Goal: Transaction & Acquisition: Purchase product/service

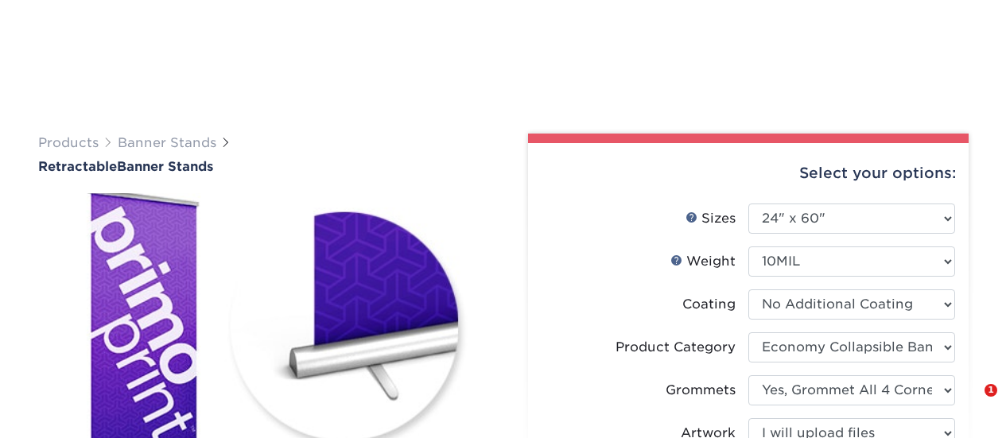
select select "24.00x60.00"
select select "04d2fd70-9dfc-4e71-b811-ad8e877b92c4"
select select "ce33bba6-a87b-4293-934d-6f372bdce3e6"
select select "upload"
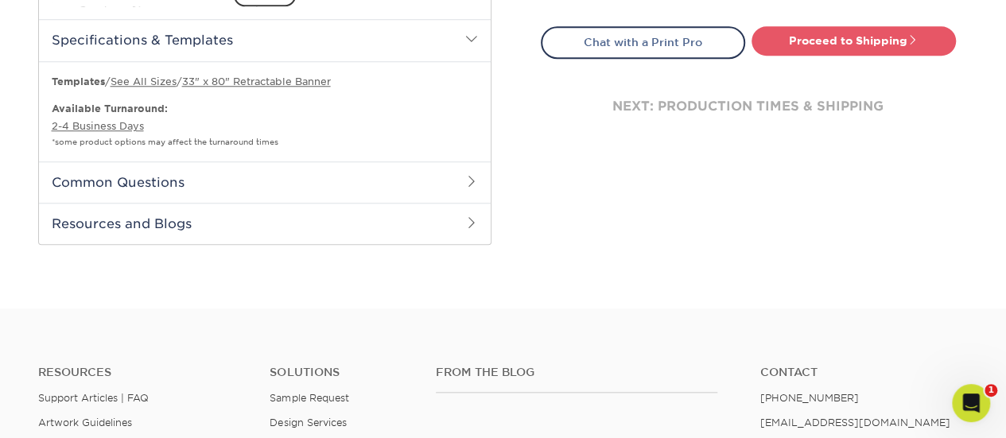
scroll to position [716, 0]
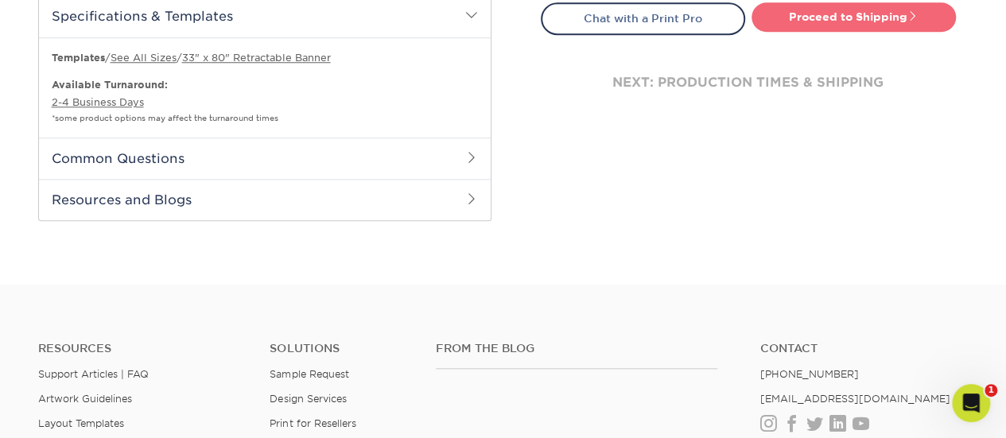
click at [876, 15] on link "Proceed to Shipping" at bounding box center [854, 16] width 204 height 29
type input "Set 1"
select select "43b76ee0-9185-400d-aacc-4df0303027e8"
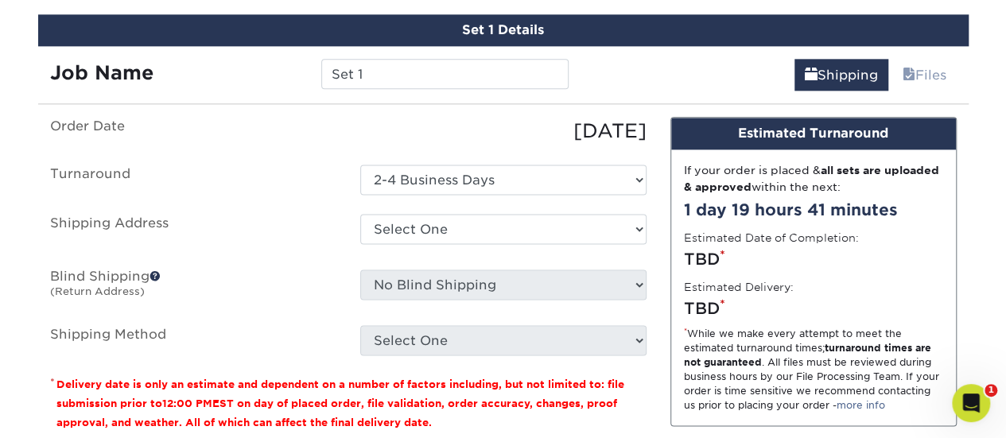
scroll to position [1017, 0]
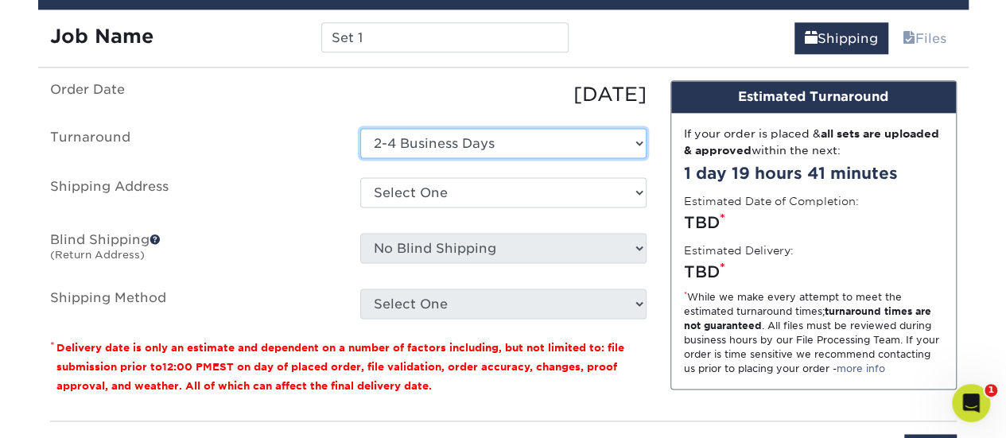
click at [462, 138] on select "Select One 2-4 Business Days" at bounding box center [503, 143] width 286 height 30
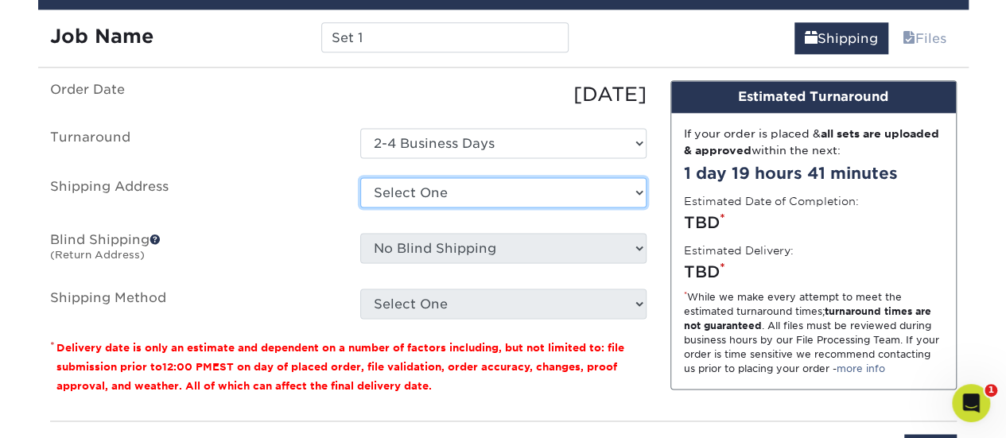
click at [460, 193] on select "Select One AMIR TRENDZ Ms. Snardy + Add New Address" at bounding box center [503, 192] width 286 height 30
select select "285803"
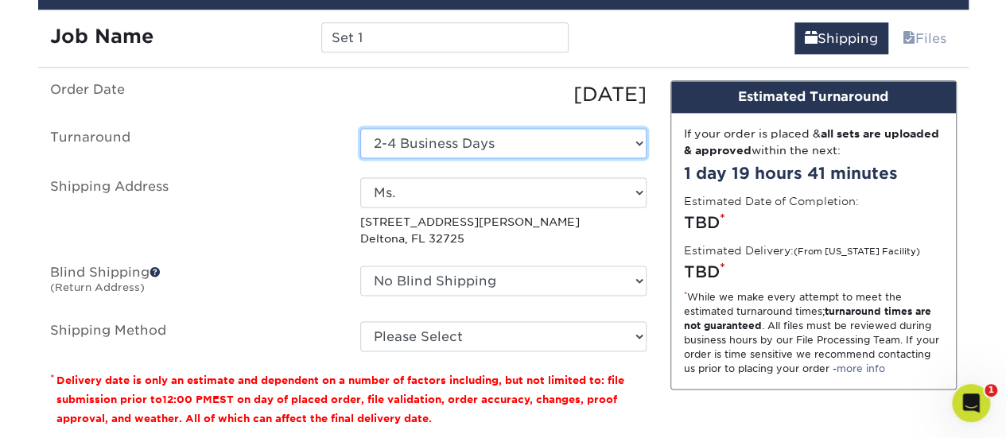
click at [480, 146] on select "Select One 2-4 Business Days" at bounding box center [503, 143] width 286 height 30
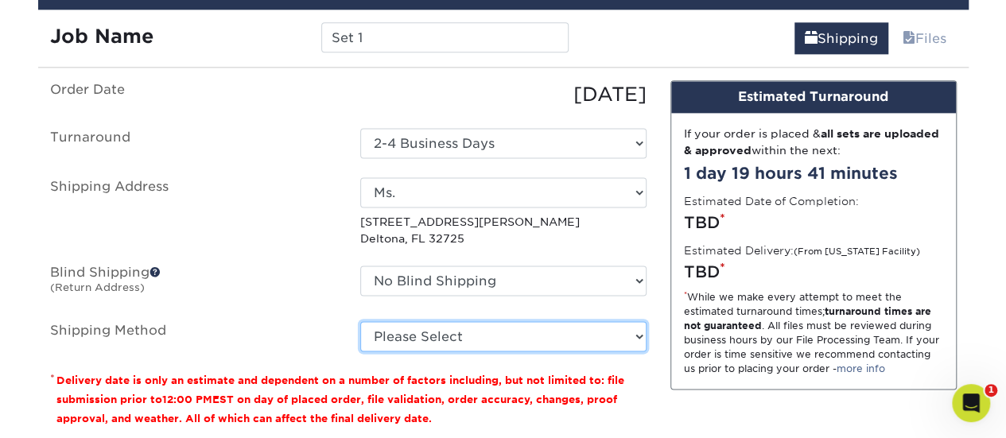
click at [524, 330] on select "Please Select Ground Shipping (+$20.34) 3 Day Shipping Service (+$23.71) 2 Day …" at bounding box center [503, 336] width 286 height 30
click at [360, 321] on select "Please Select Ground Shipping (+$20.34) 3 Day Shipping Service (+$23.71) 2 Day …" at bounding box center [503, 336] width 286 height 30
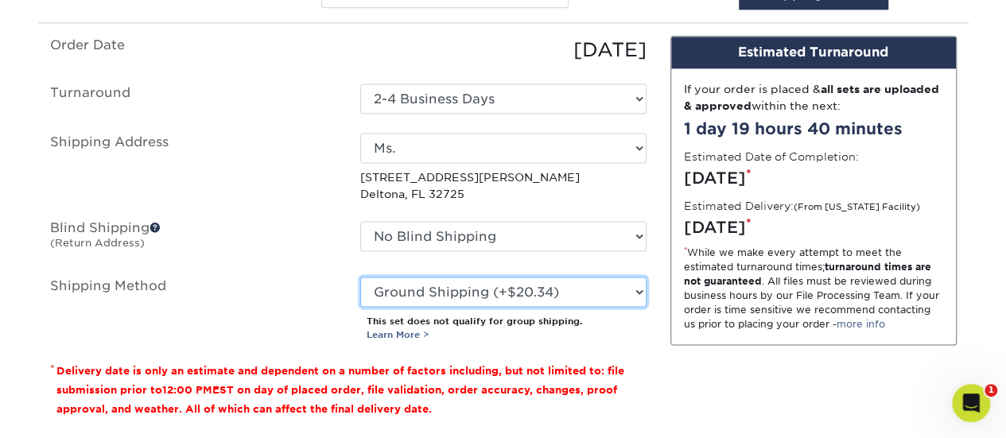
scroll to position [1096, 0]
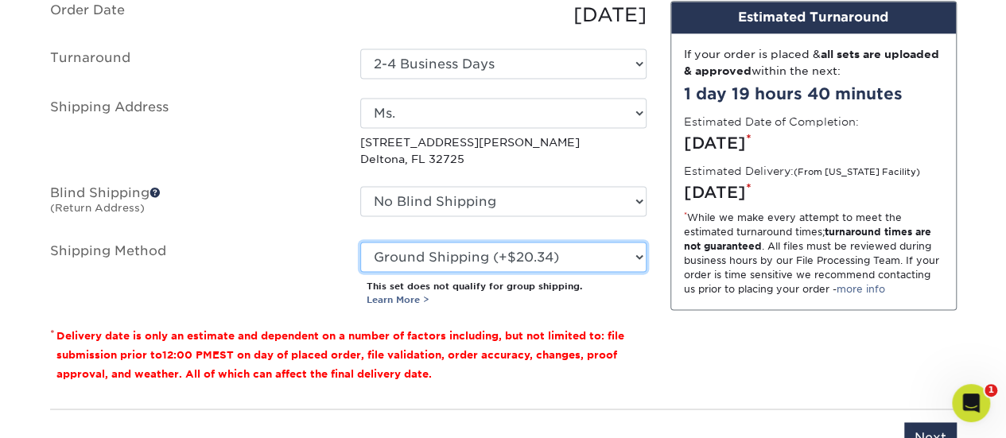
click at [482, 252] on select "Please Select Ground Shipping (+$20.34) 3 Day Shipping Service (+$23.71) 2 Day …" at bounding box center [503, 257] width 286 height 30
click at [360, 242] on select "Please Select Ground Shipping (+$20.34) 3 Day Shipping Service (+$23.71) 2 Day …" at bounding box center [503, 257] width 286 height 30
click at [485, 258] on select "Please Select Ground Shipping (+$20.34) 3 Day Shipping Service (+$23.71) 2 Day …" at bounding box center [503, 257] width 286 height 30
click at [360, 242] on select "Please Select Ground Shipping (+$20.34) 3 Day Shipping Service (+$23.71) 2 Day …" at bounding box center [503, 257] width 286 height 30
click at [453, 253] on select "Please Select Ground Shipping (+$20.34) 3 Day Shipping Service (+$23.71) 2 Day …" at bounding box center [503, 257] width 286 height 30
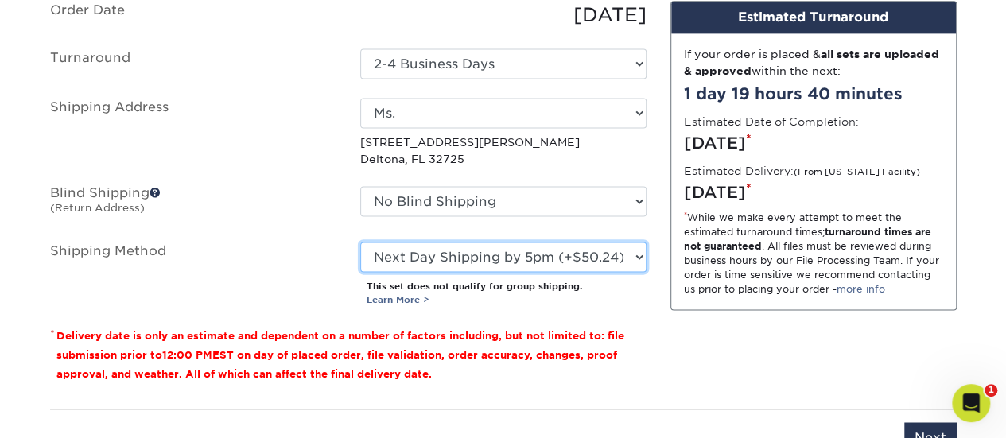
click at [360, 242] on select "Please Select Ground Shipping (+$20.34) 3 Day Shipping Service (+$23.71) 2 Day …" at bounding box center [503, 257] width 286 height 30
click at [445, 266] on select "Please Select Ground Shipping (+$20.34) 3 Day Shipping Service (+$23.71) 2 Day …" at bounding box center [503, 257] width 286 height 30
click at [360, 242] on select "Please Select Ground Shipping (+$20.34) 3 Day Shipping Service (+$23.71) 2 Day …" at bounding box center [503, 257] width 286 height 30
click at [451, 246] on select "Please Select Ground Shipping (+$20.34) 3 Day Shipping Service (+$23.71) 2 Day …" at bounding box center [503, 257] width 286 height 30
select select "03"
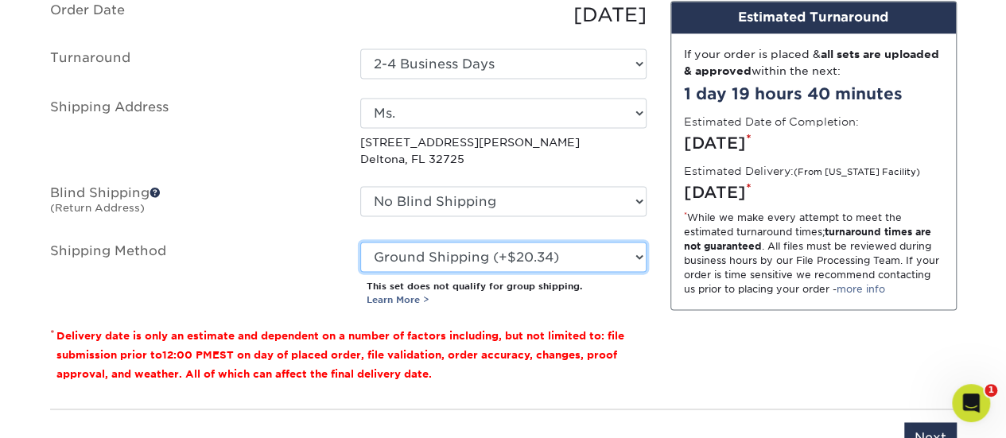
click at [360, 242] on select "Please Select Ground Shipping (+$20.34) 3 Day Shipping Service (+$23.71) 2 Day …" at bounding box center [503, 257] width 286 height 30
click at [439, 259] on select "Please Select Ground Shipping (+$20.34) 3 Day Shipping Service (+$23.71) 2 Day …" at bounding box center [503, 257] width 286 height 30
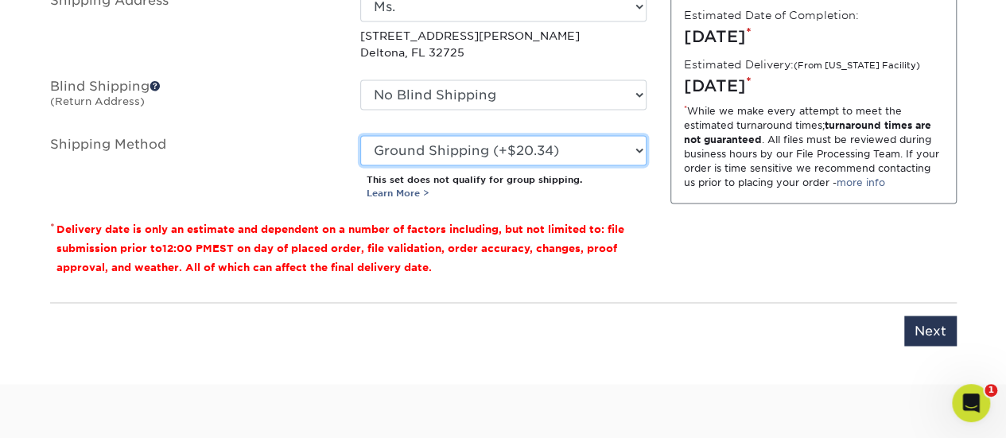
scroll to position [1176, 0]
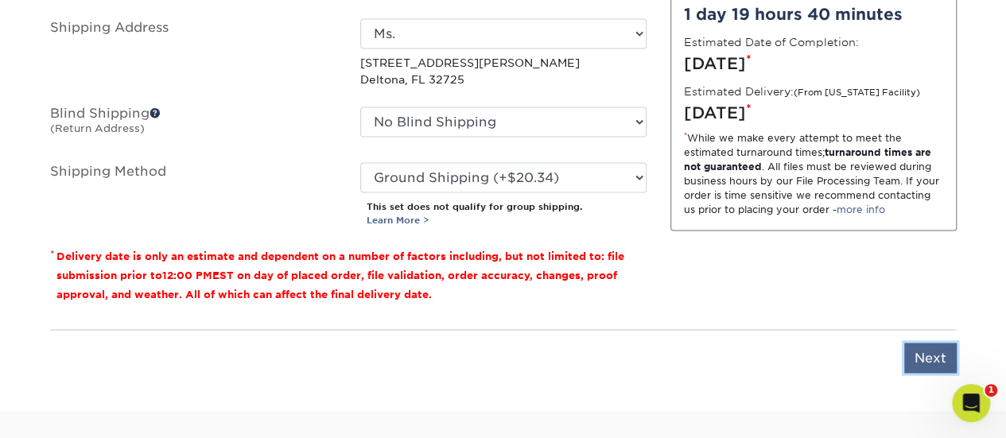
click at [937, 352] on input "Next" at bounding box center [930, 358] width 52 height 30
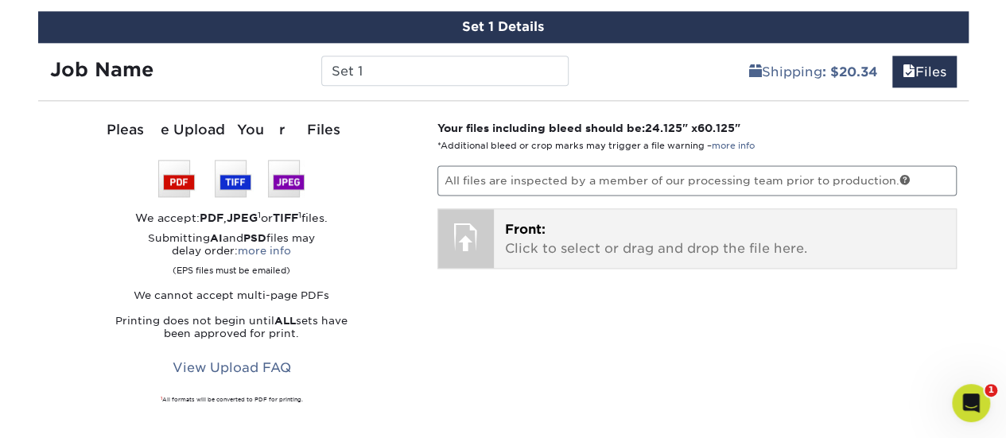
scroll to position [1017, 0]
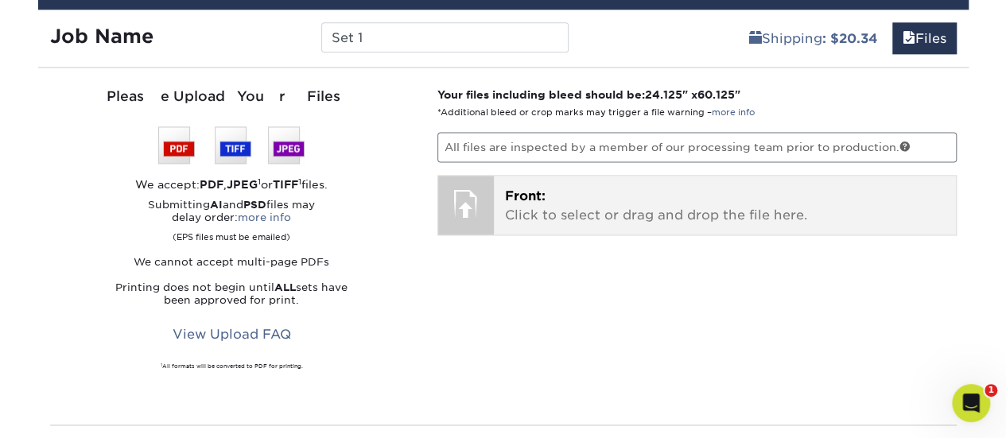
drag, startPoint x: 549, startPoint y: 212, endPoint x: 602, endPoint y: 208, distance: 53.5
click at [550, 212] on p "Front: Click to select or drag and drop the file here." at bounding box center [725, 206] width 440 height 38
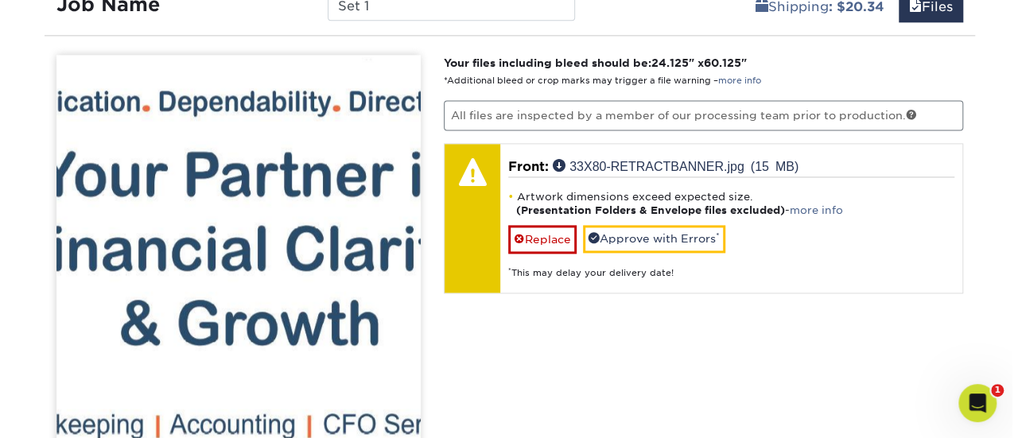
scroll to position [1096, 0]
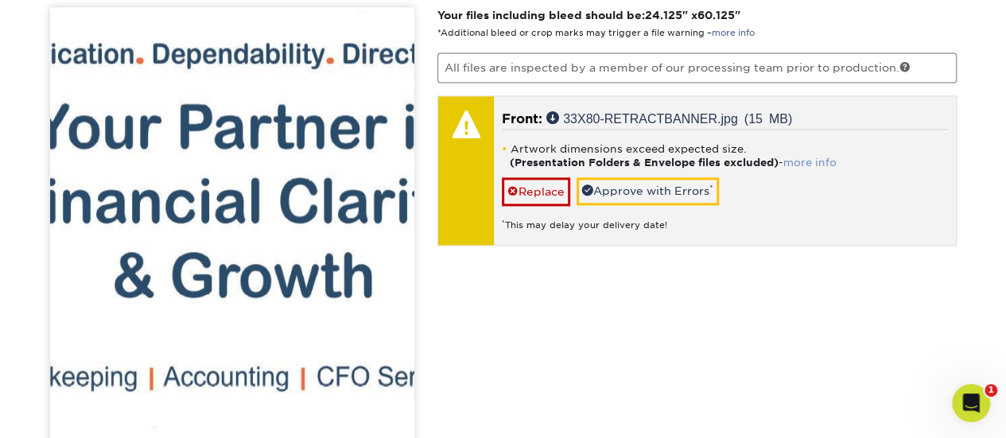
click at [819, 157] on link "more info" at bounding box center [809, 163] width 53 height 12
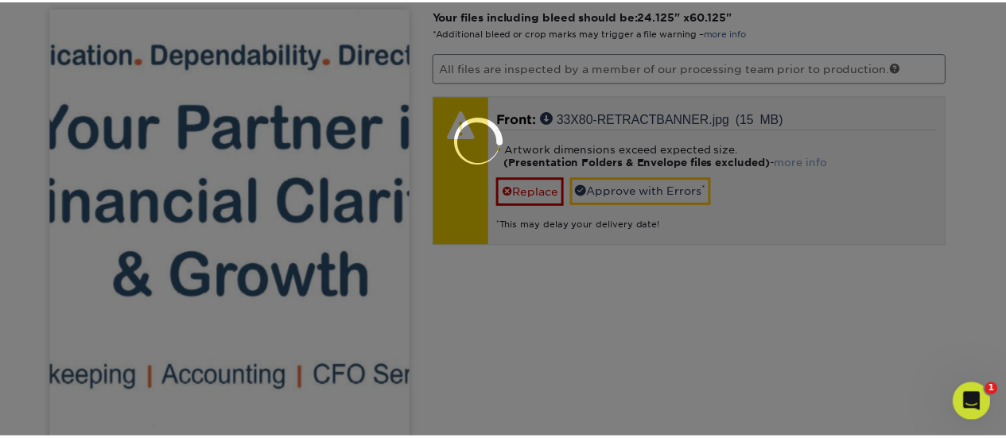
scroll to position [0, 0]
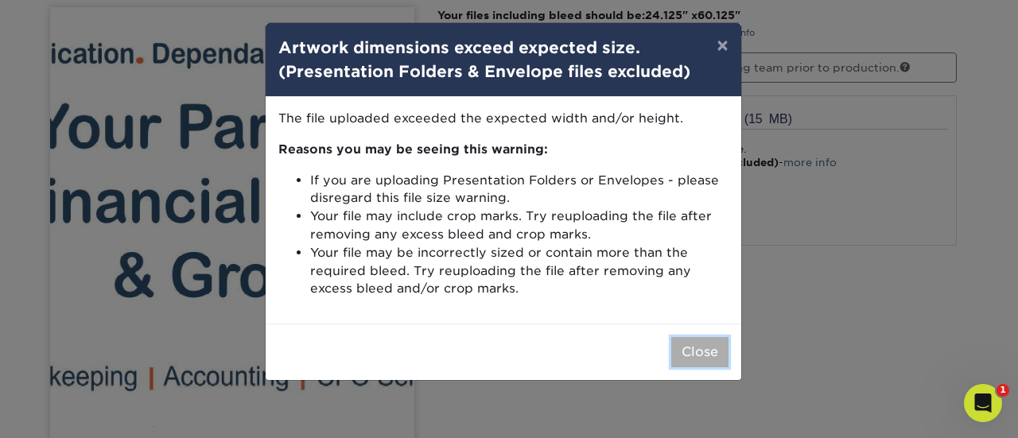
click at [703, 356] on button "Close" at bounding box center [699, 352] width 57 height 30
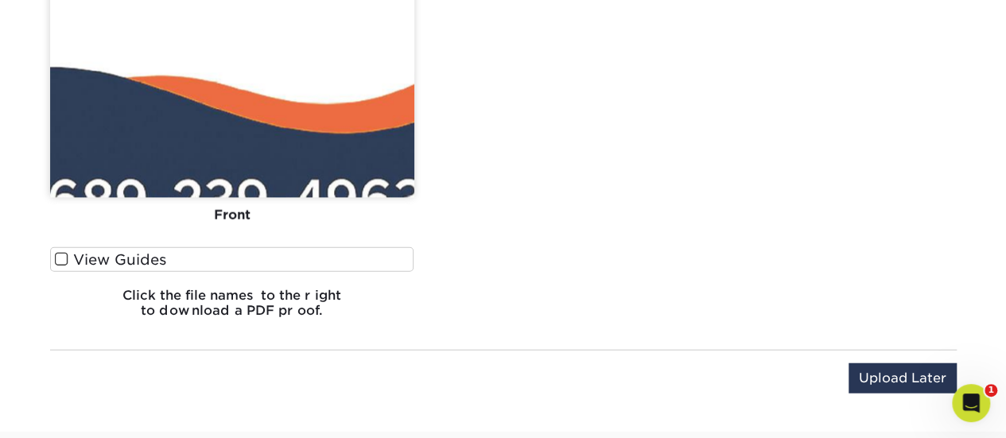
click at [124, 254] on label "View Guides" at bounding box center [232, 259] width 364 height 25
click at [0, 0] on input "View Guides" at bounding box center [0, 0] width 0 height 0
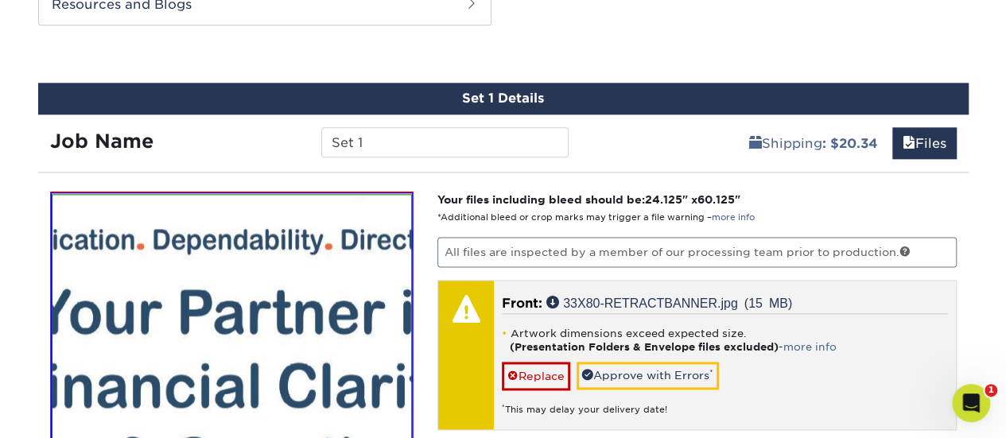
scroll to position [902, 0]
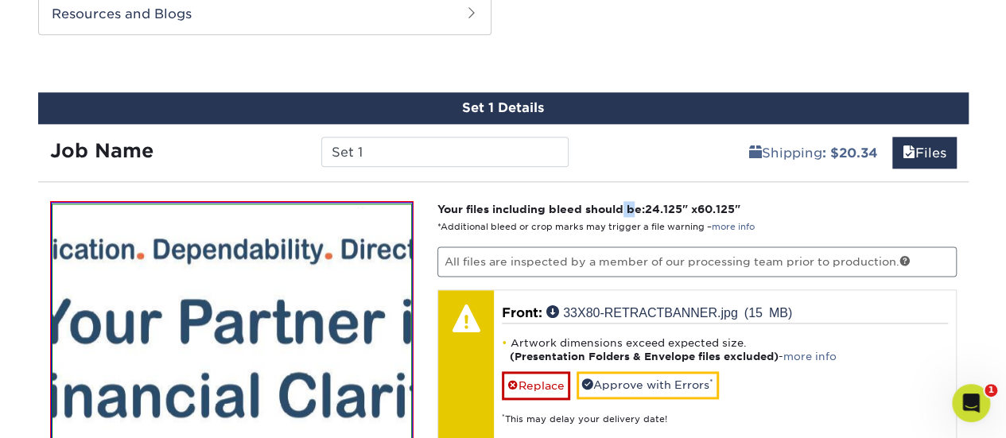
drag, startPoint x: 625, startPoint y: 207, endPoint x: 644, endPoint y: 200, distance: 20.4
click at [643, 203] on strong "Your files including bleed should be: 24.125 " x 60.125 "" at bounding box center [588, 209] width 303 height 13
drag, startPoint x: 654, startPoint y: 203, endPoint x: 743, endPoint y: 207, distance: 89.2
click at [741, 207] on strong "Your files including bleed should be: 24.125 " x 60.125 "" at bounding box center [588, 209] width 303 height 13
copy strong "24.125 " x 60.125"
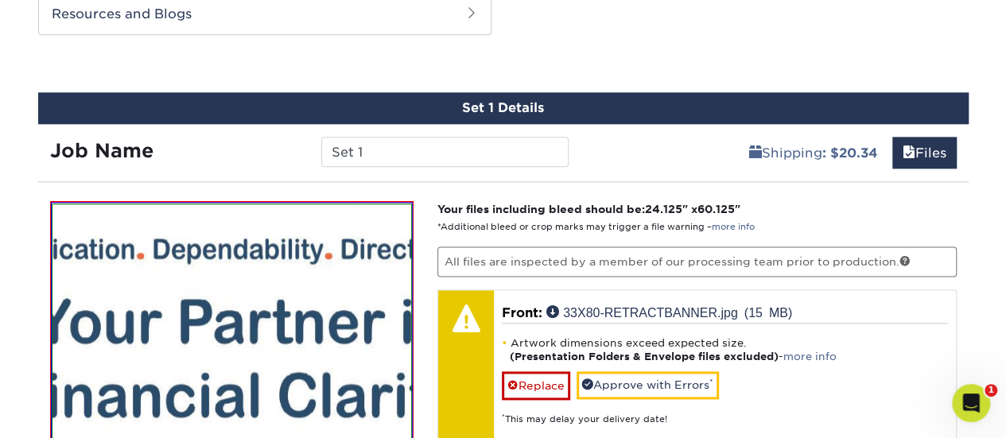
click at [676, 216] on p "Your files including bleed should be: 24.125 " x 60.125 " *Additional bleed or …" at bounding box center [696, 217] width 519 height 33
drag, startPoint x: 651, startPoint y: 204, endPoint x: 686, endPoint y: 209, distance: 35.3
click at [682, 209] on span "24.125" at bounding box center [663, 209] width 37 height 13
copy span "24.125"
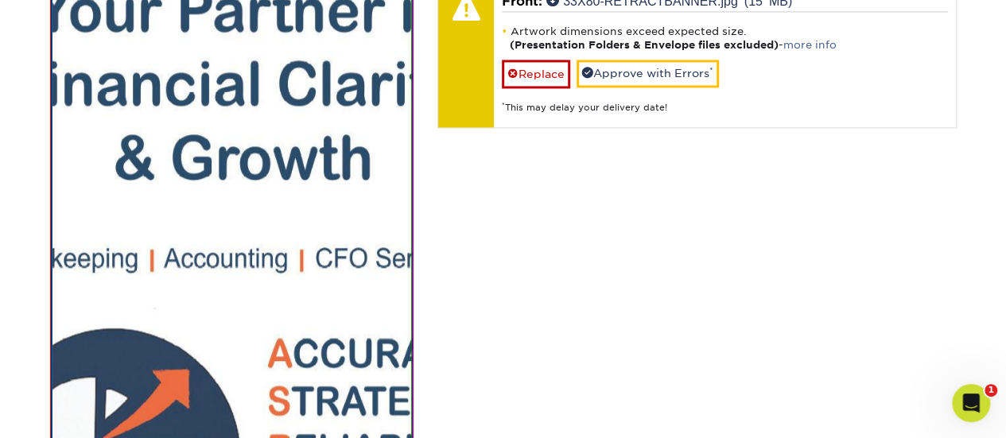
scroll to position [1220, 0]
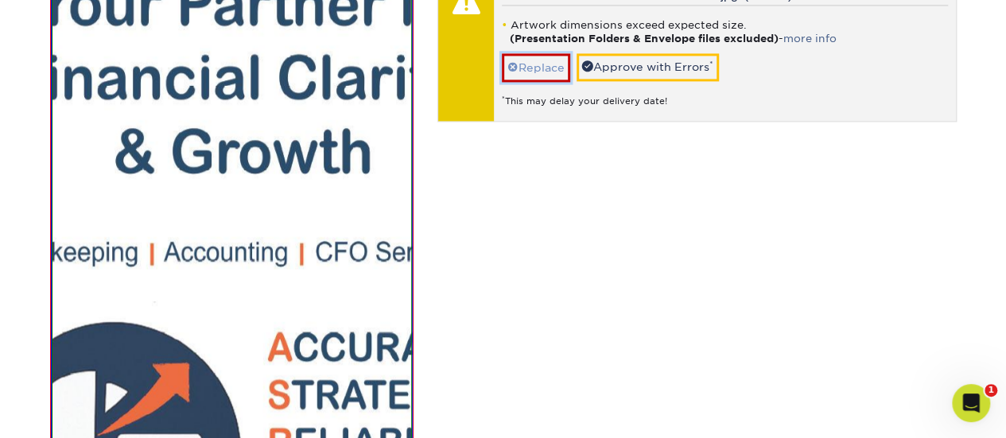
click at [527, 71] on link "Replace" at bounding box center [536, 67] width 68 height 28
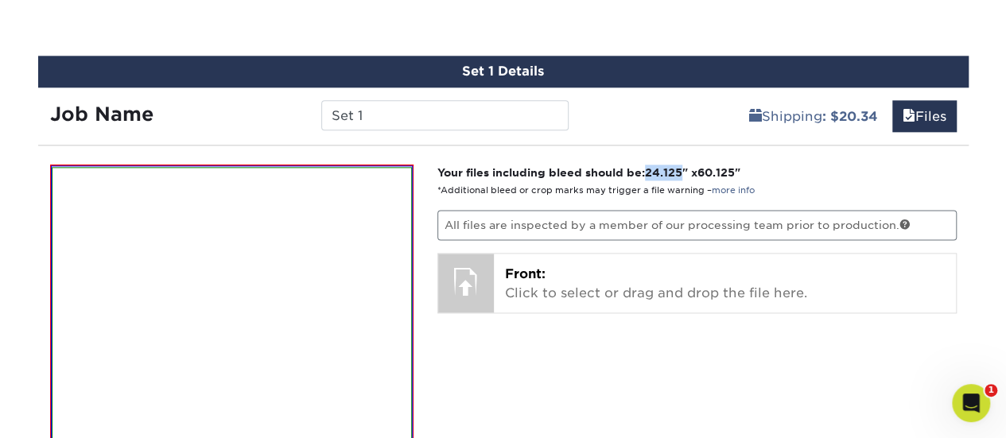
scroll to position [902, 0]
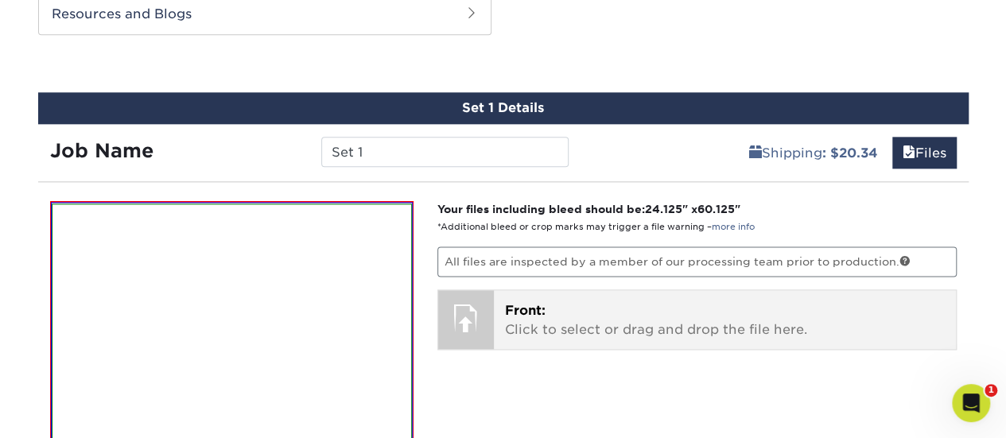
click at [615, 317] on p "Front: Click to select or drag and drop the file here." at bounding box center [725, 320] width 440 height 38
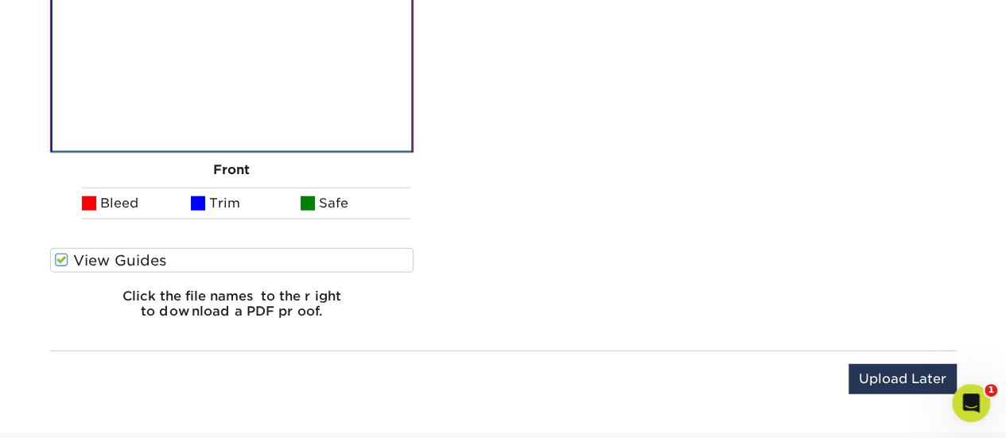
scroll to position [1856, 0]
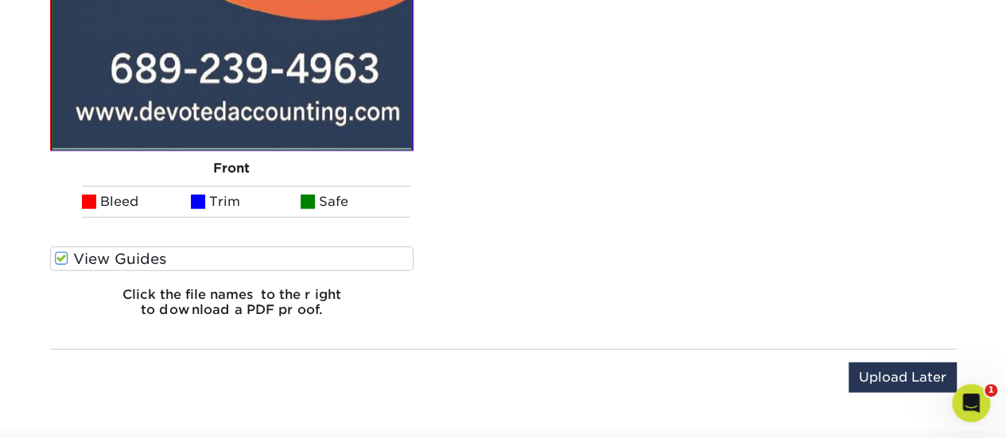
click at [62, 260] on span at bounding box center [62, 258] width 14 height 15
click at [0, 0] on input "View Guides" at bounding box center [0, 0] width 0 height 0
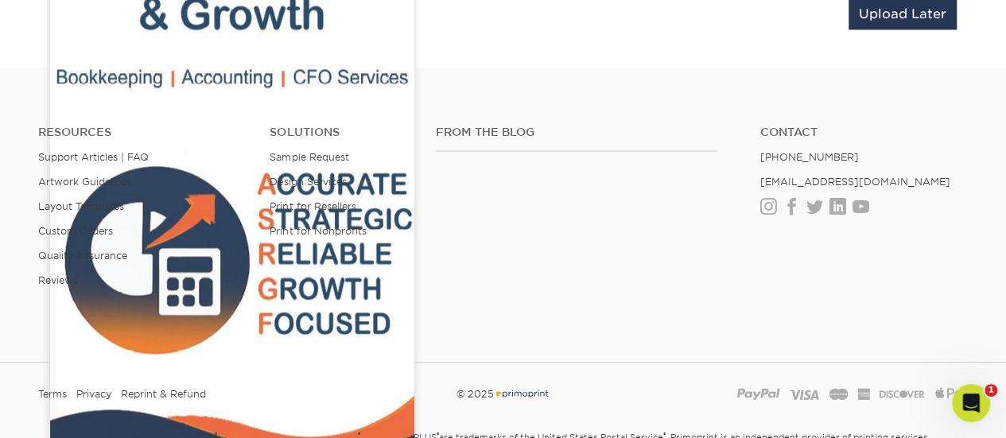
scroll to position [1513, 0]
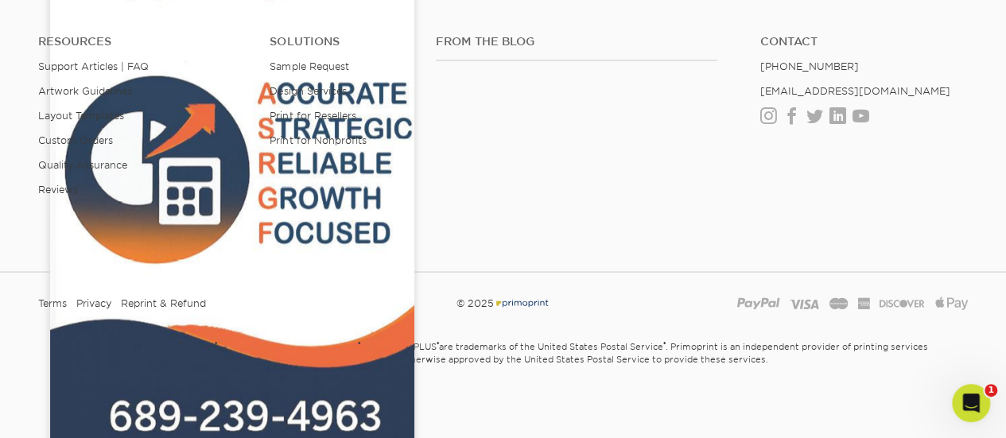
click at [568, 228] on div "Resources Support Articles | FAQ Artwork Guidelines Layout Templates Custom Ord…" at bounding box center [503, 128] width 1006 height 263
click at [573, 228] on div "Resources Support Articles | FAQ Artwork Guidelines Layout Templates Custom Ord…" at bounding box center [503, 128] width 1006 height 263
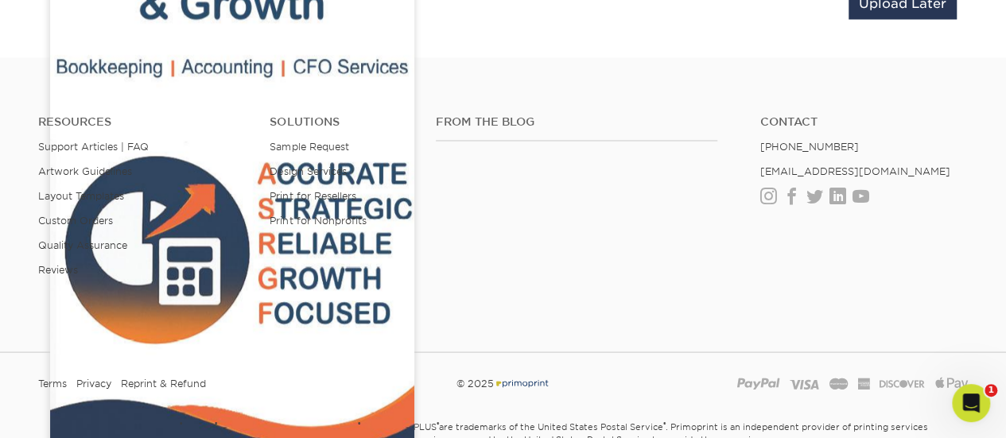
click at [407, 321] on img at bounding box center [232, 123] width 364 height 907
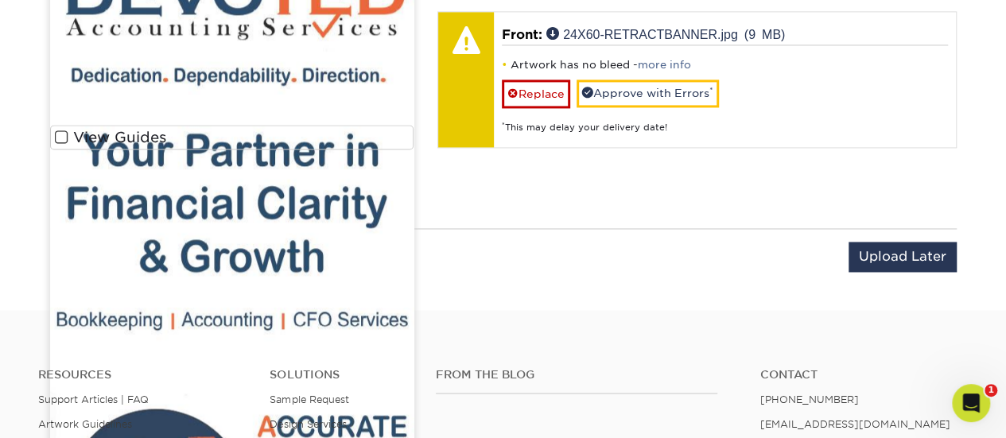
scroll to position [1195, 0]
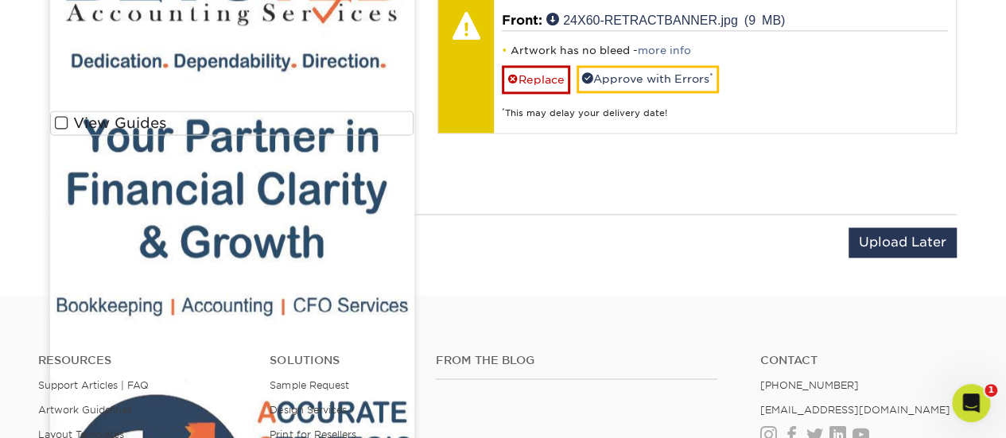
click at [584, 189] on div "Your files including bleed should be: 24.125 " x 60.125 " *Additional bleed or …" at bounding box center [697, 52] width 543 height 286
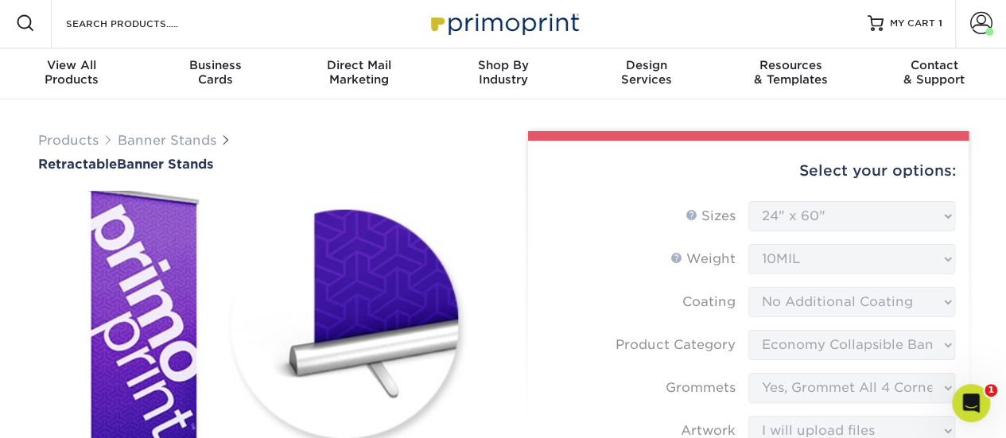
scroll to position [0, 0]
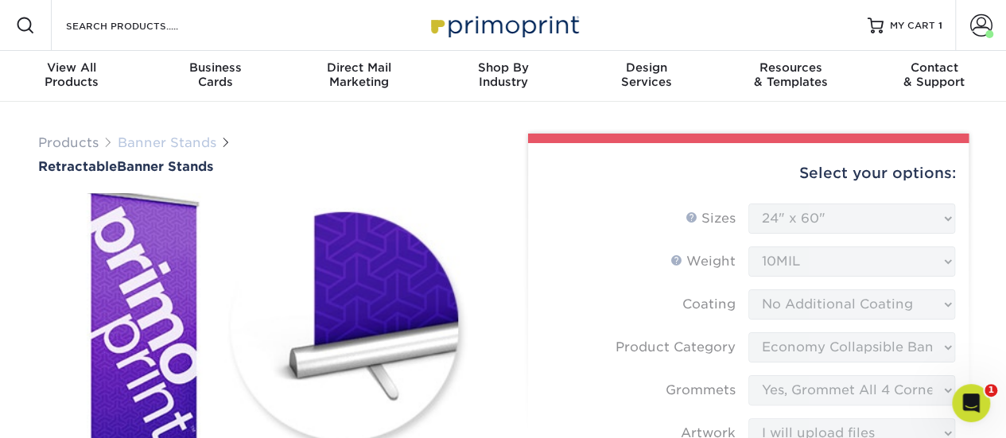
click at [173, 149] on link "Banner Stands" at bounding box center [167, 142] width 99 height 15
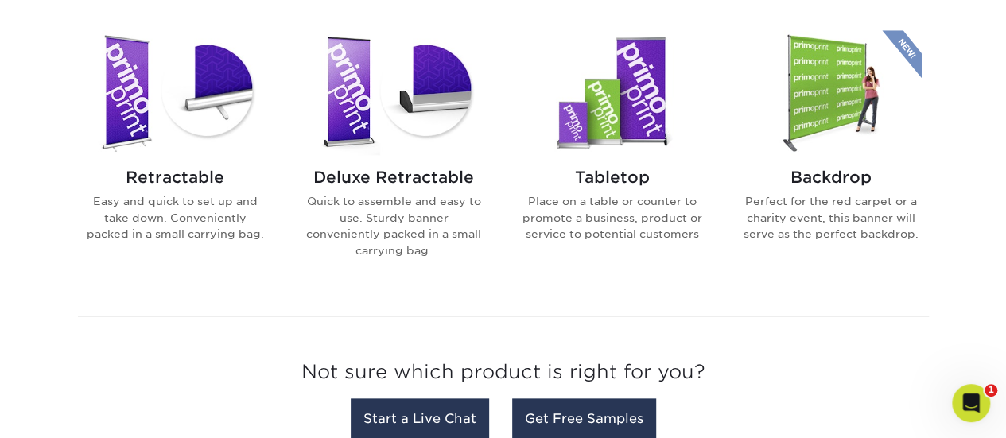
scroll to position [636, 0]
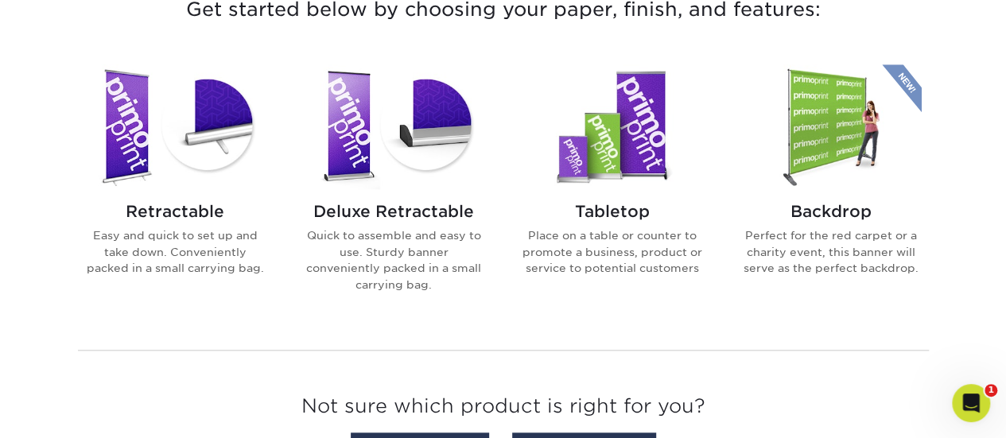
click at [376, 208] on h2 "Deluxe Retractable" at bounding box center [394, 211] width 181 height 19
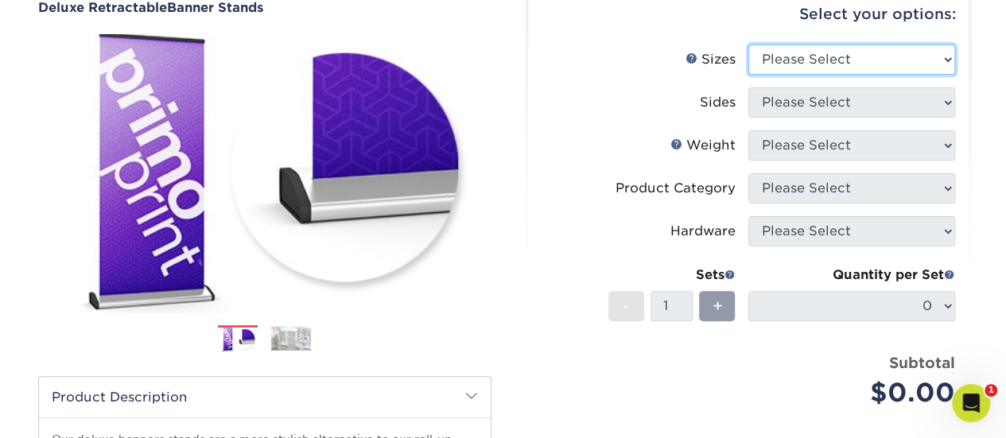
click at [852, 67] on select "Please Select 33" x 80"" at bounding box center [851, 60] width 207 height 30
select select "33.00x80.00"
click at [748, 45] on select "Please Select 33" x 80"" at bounding box center [851, 60] width 207 height 30
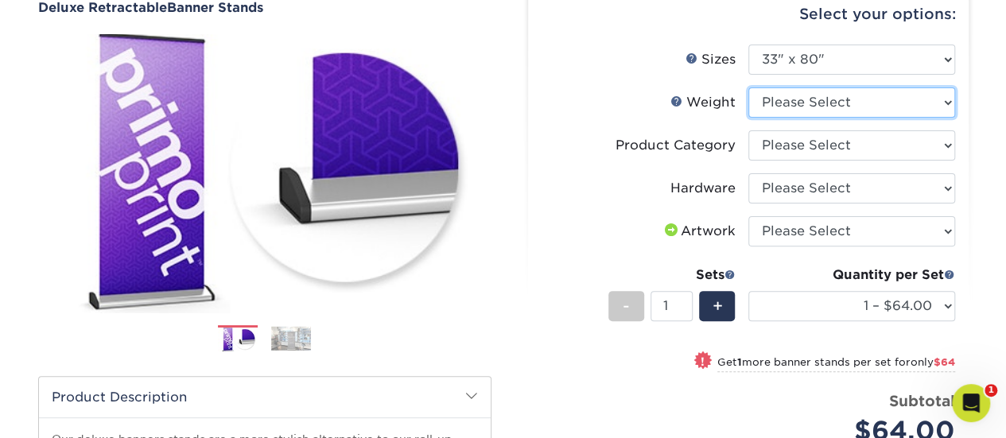
click at [798, 109] on select "Please Select 10MIL" at bounding box center [851, 102] width 207 height 30
select select "10MIL"
click at [748, 87] on select "Please Select 10MIL" at bounding box center [851, 102] width 207 height 30
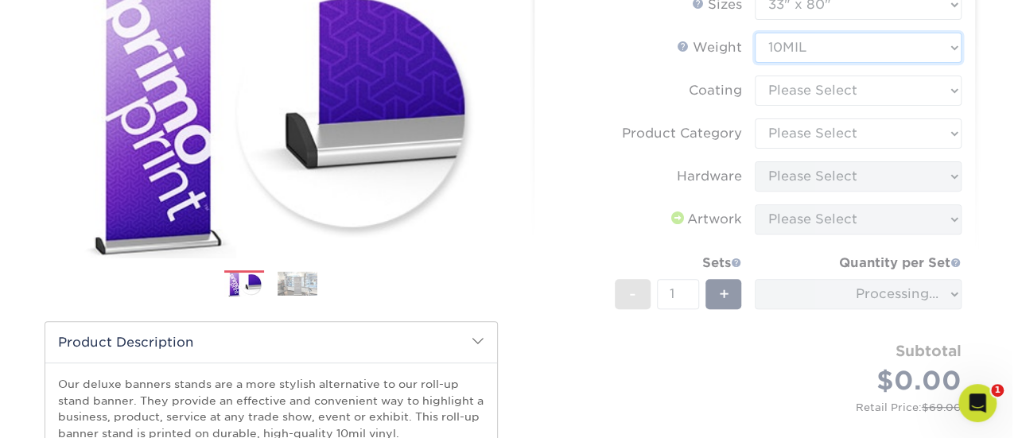
scroll to position [239, 0]
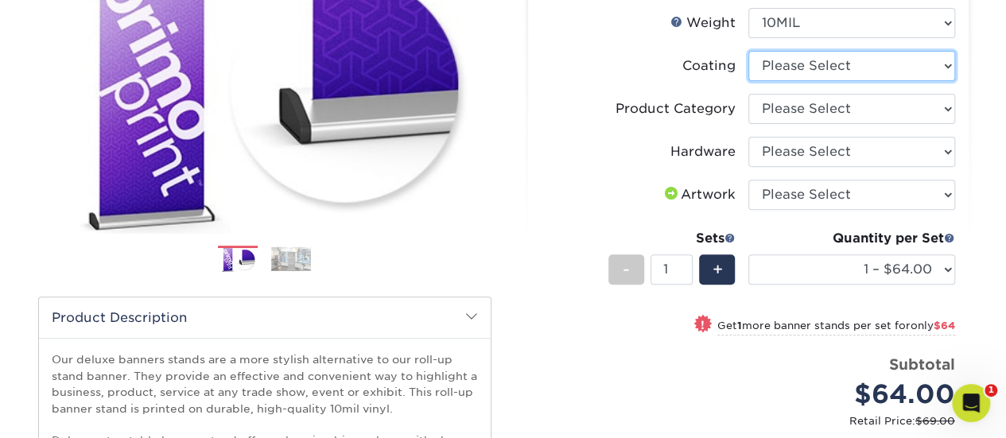
click at [820, 72] on select at bounding box center [851, 66] width 207 height 30
select select "3e7618de-abca-4bda-9f97-8b9129e913d8"
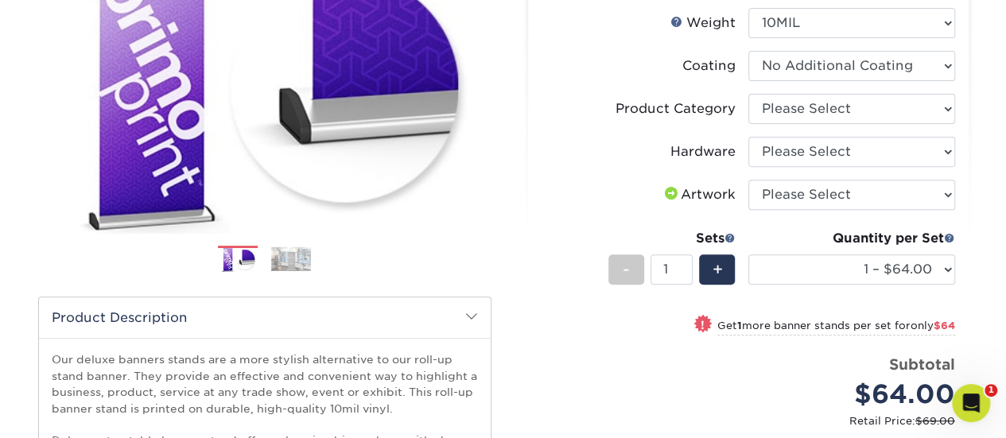
click at [748, 51] on select at bounding box center [851, 66] width 207 height 30
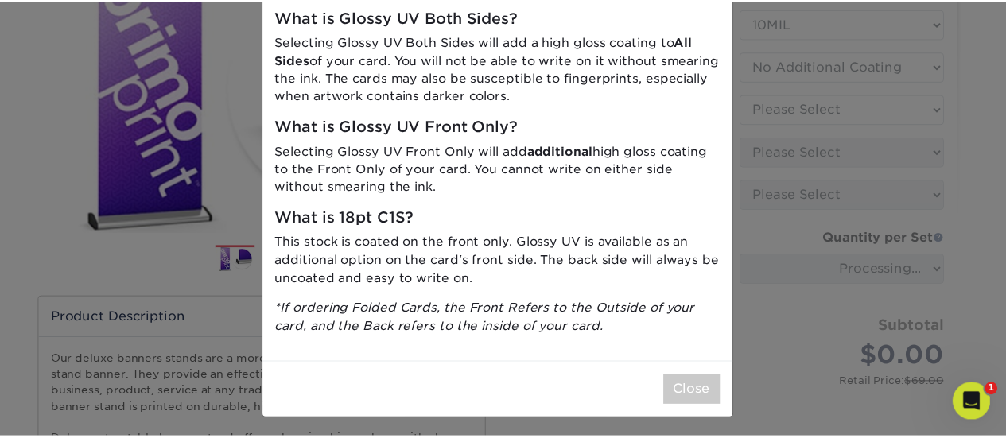
scroll to position [80, 0]
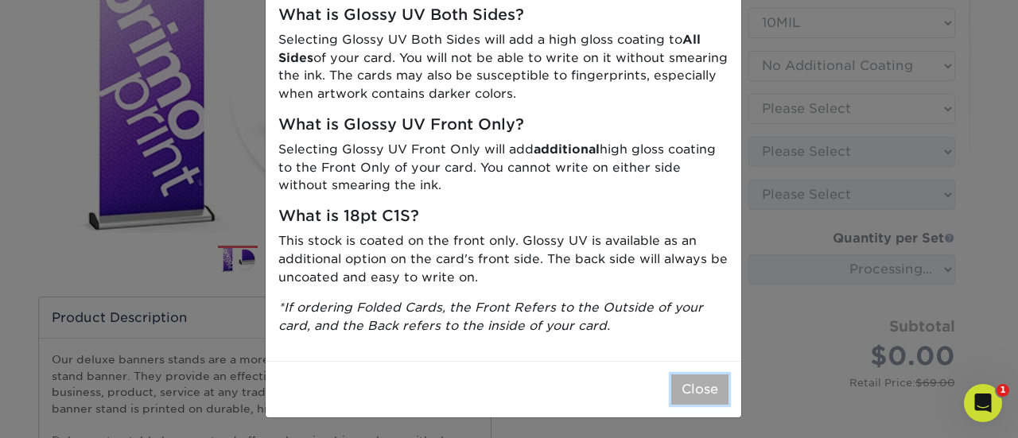
click at [690, 384] on button "Close" at bounding box center [699, 390] width 57 height 30
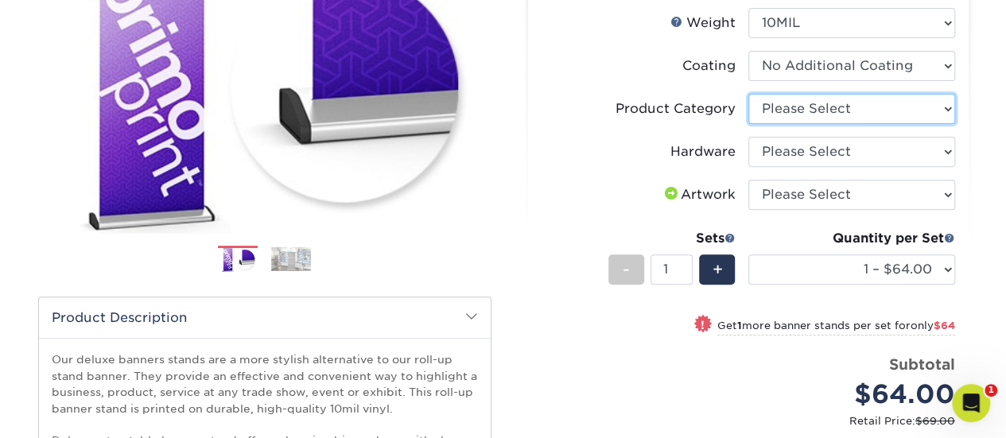
click at [794, 115] on select "Please Select Deluxe Retractable Banner Stand" at bounding box center [851, 109] width 207 height 30
select select "deb82e1f-94dd-4fc2-adc3-95272b6b1220"
click at [748, 94] on select "Please Select Deluxe Retractable Banner Stand" at bounding box center [851, 109] width 207 height 30
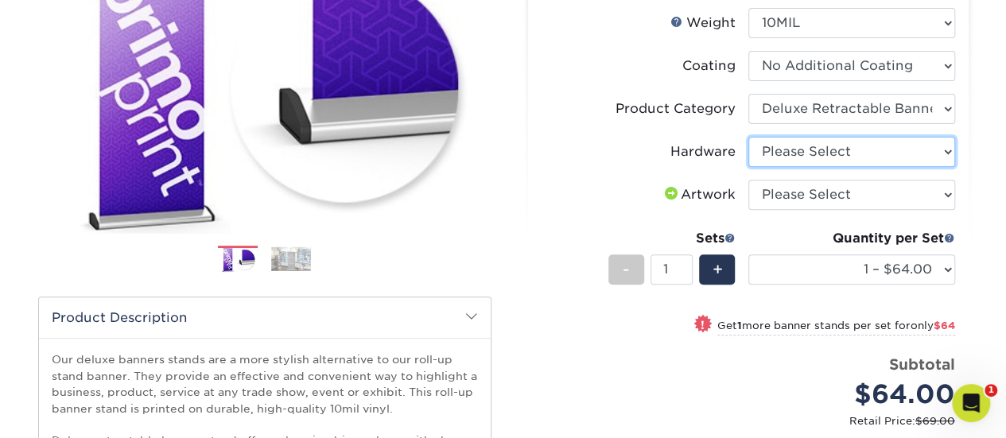
click at [811, 157] on select "Please Select Single-Sided Deluxe Retractable Banner Stand" at bounding box center [851, 152] width 207 height 30
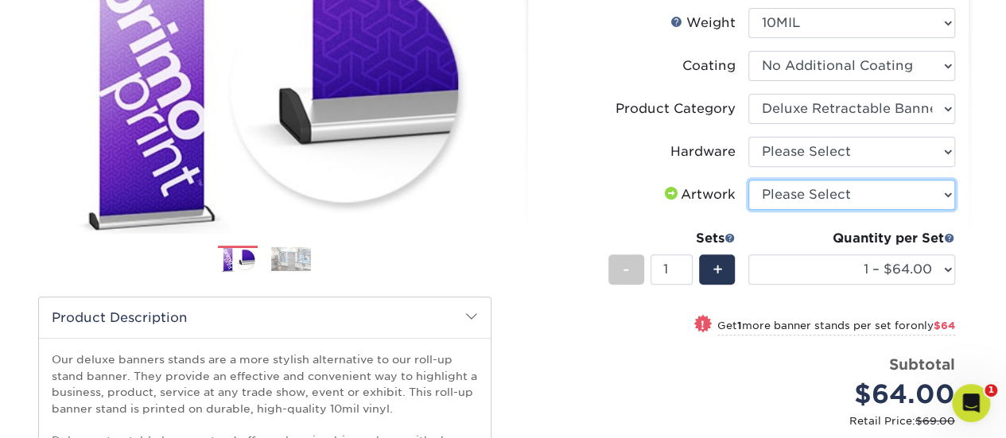
click at [792, 189] on select "Please Select I will upload files I need a design - $50" at bounding box center [851, 195] width 207 height 30
select select "upload"
click at [748, 180] on select "Please Select I will upload files I need a design - $50" at bounding box center [851, 195] width 207 height 30
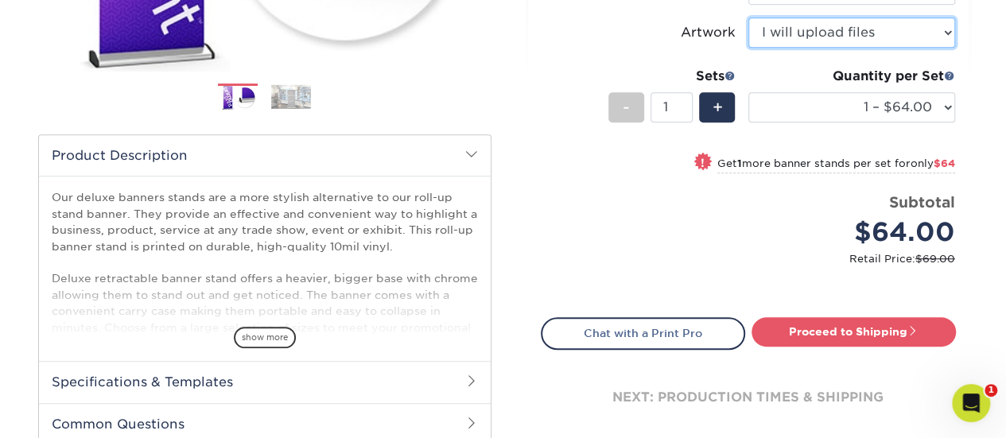
scroll to position [557, 0]
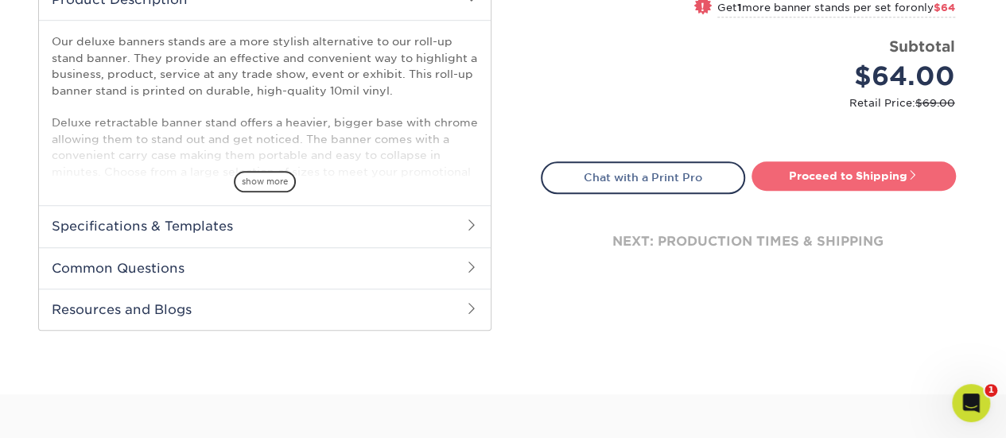
click at [795, 182] on link "Proceed to Shipping" at bounding box center [854, 175] width 204 height 29
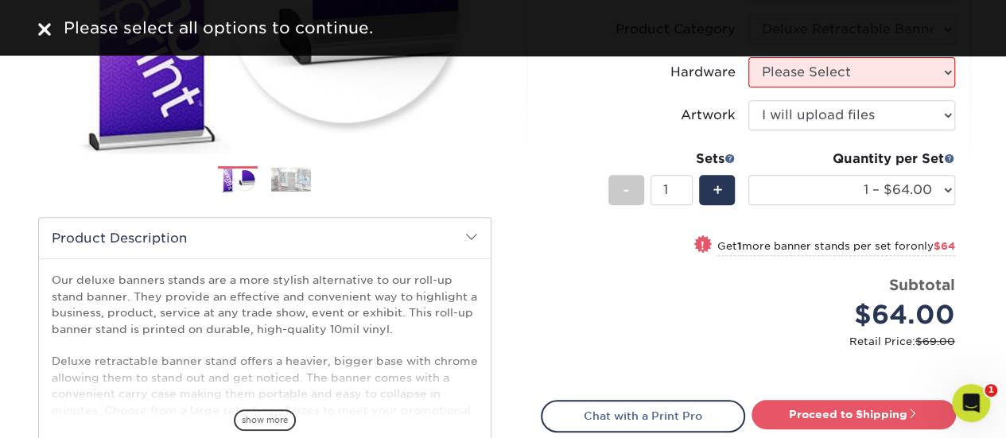
scroll to position [159, 0]
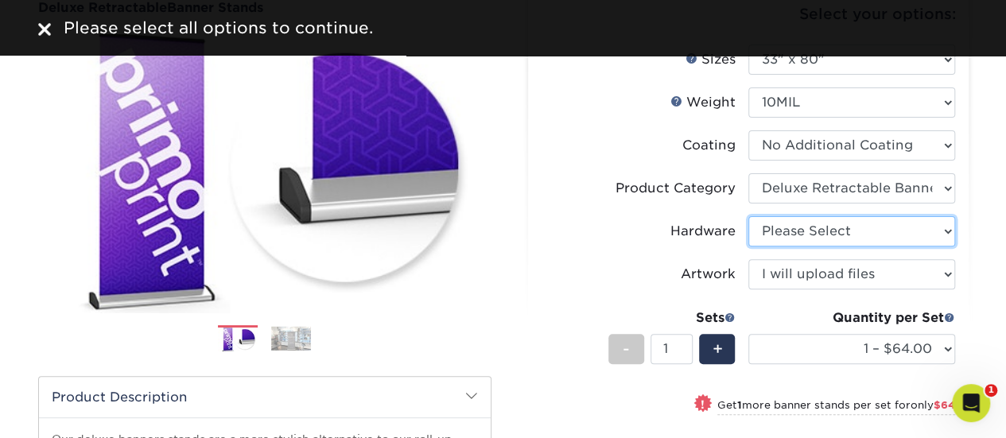
click at [829, 227] on select "Please Select Single-Sided Deluxe Retractable Banner Stand" at bounding box center [851, 231] width 207 height 30
select select "8f8ed3c6-8570-4dec-a260-1d9d29af8a30"
click at [748, 216] on select "Please Select Single-Sided Deluxe Retractable Banner Stand" at bounding box center [851, 231] width 207 height 30
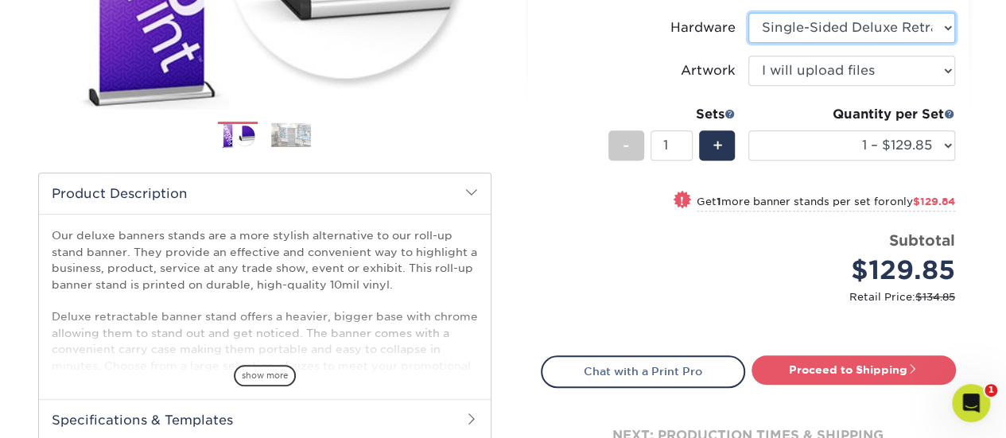
scroll to position [398, 0]
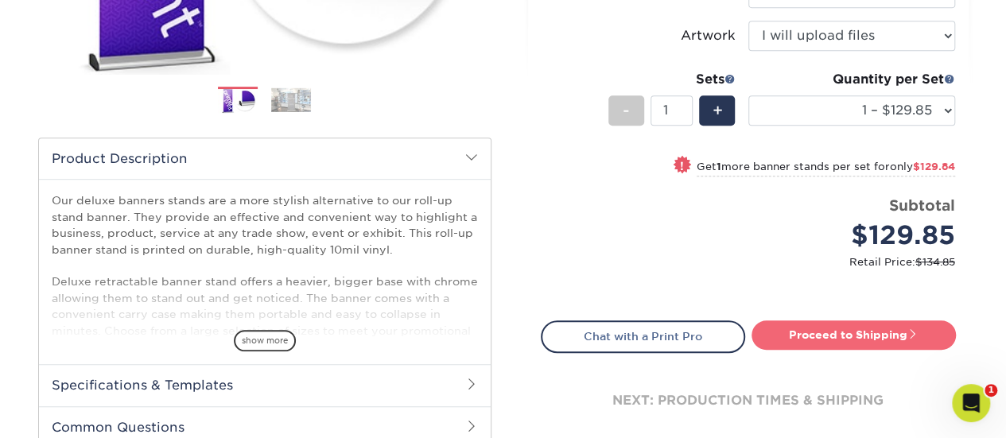
click at [811, 332] on link "Proceed to Shipping" at bounding box center [854, 335] width 204 height 29
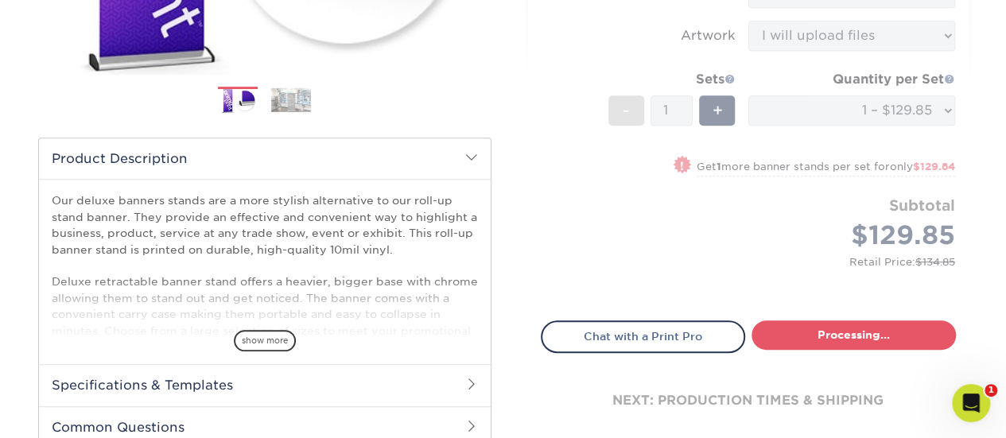
select select "05cdc3be-01c7-4d30-a20e-228dbc0598e6"
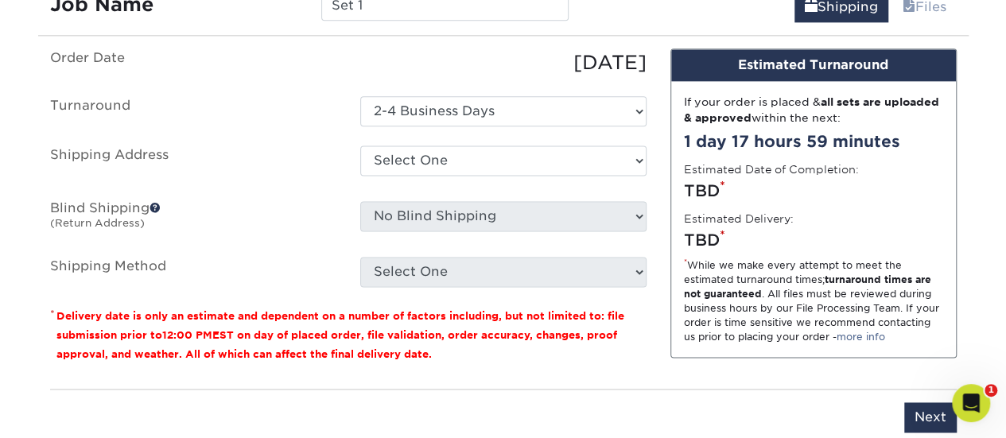
scroll to position [1046, 0]
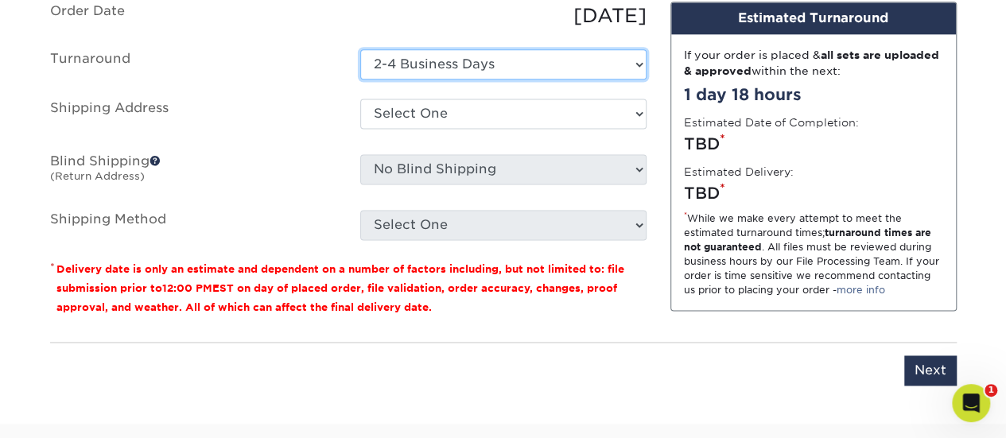
click at [430, 56] on select "Select One 2-4 Business Days" at bounding box center [503, 64] width 286 height 30
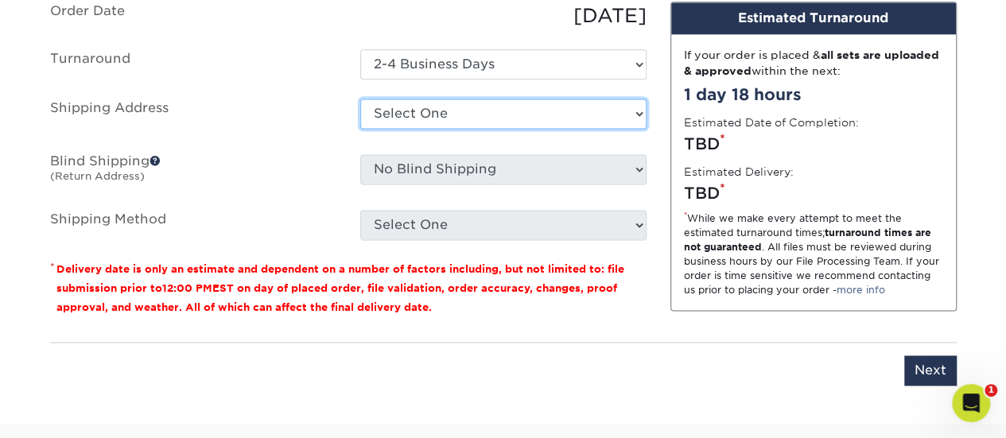
click at [428, 120] on select "Select One AMIR TRENDZ Ms. Snardy + Add New Address" at bounding box center [503, 114] width 286 height 30
select select "285803"
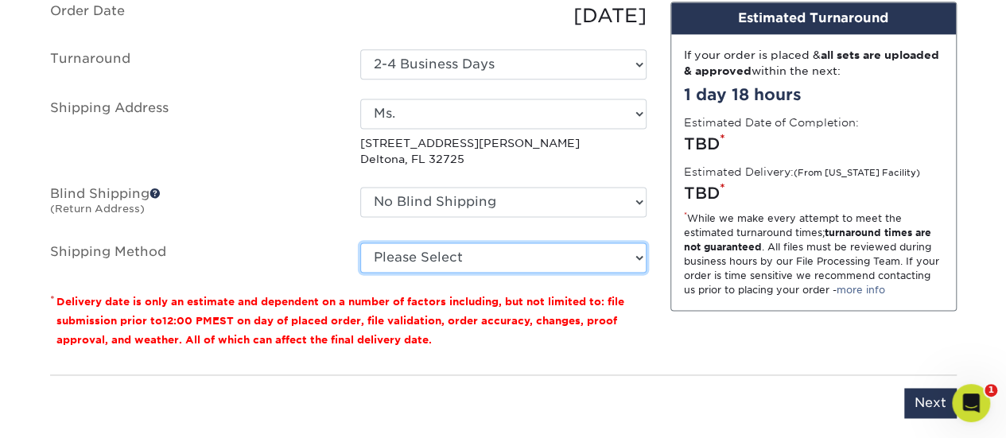
click at [625, 255] on select "Please Select Ground Shipping (+$20.34) 3 Day Shipping Service (+$23.71) 2 Day …" at bounding box center [503, 258] width 286 height 30
click at [360, 243] on select "Please Select Ground Shipping (+$20.34) 3 Day Shipping Service (+$23.71) 2 Day …" at bounding box center [503, 258] width 286 height 30
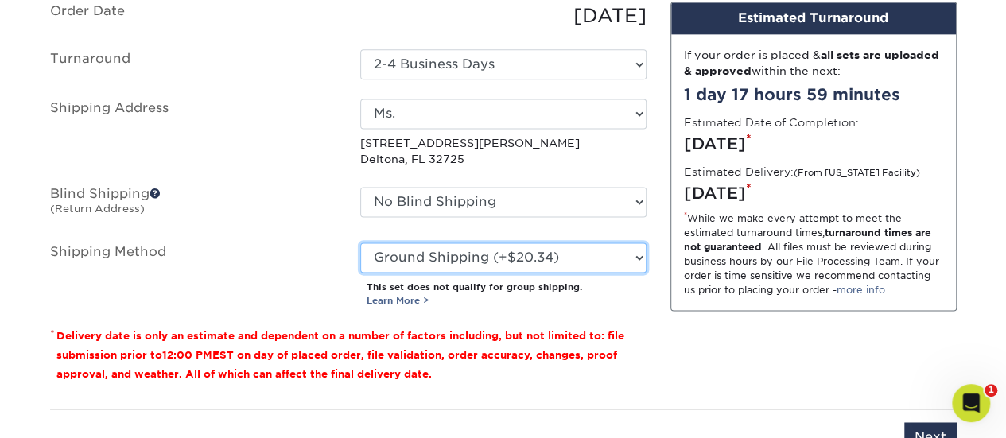
click at [562, 259] on select "Please Select Ground Shipping (+$20.34) 3 Day Shipping Service (+$23.71) 2 Day …" at bounding box center [503, 258] width 286 height 30
click at [360, 243] on select "Please Select Ground Shipping (+$20.34) 3 Day Shipping Service (+$23.71) 2 Day …" at bounding box center [503, 258] width 286 height 30
click at [533, 259] on select "Please Select Ground Shipping (+$20.34) 3 Day Shipping Service (+$23.71) 2 Day …" at bounding box center [503, 258] width 286 height 30
click at [360, 243] on select "Please Select Ground Shipping (+$20.34) 3 Day Shipping Service (+$23.71) 2 Day …" at bounding box center [503, 258] width 286 height 30
click at [525, 264] on select "Please Select Ground Shipping (+$20.34) 3 Day Shipping Service (+$23.71) 2 Day …" at bounding box center [503, 258] width 286 height 30
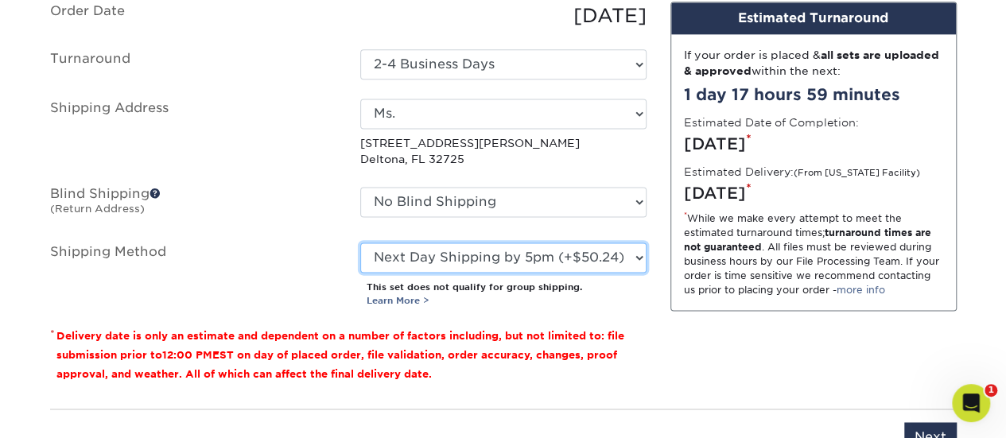
click at [360, 243] on select "Please Select Ground Shipping (+$20.34) 3 Day Shipping Service (+$23.71) 2 Day …" at bounding box center [503, 258] width 286 height 30
click at [535, 257] on select "Please Select Ground Shipping (+$20.34) 3 Day Shipping Service (+$23.71) 2 Day …" at bounding box center [503, 258] width 286 height 30
click at [360, 243] on select "Please Select Ground Shipping (+$20.34) 3 Day Shipping Service (+$23.71) 2 Day …" at bounding box center [503, 258] width 286 height 30
click at [523, 260] on select "Please Select Ground Shipping (+$20.34) 3 Day Shipping Service (+$23.71) 2 Day …" at bounding box center [503, 258] width 286 height 30
click at [360, 243] on select "Please Select Ground Shipping (+$20.34) 3 Day Shipping Service (+$23.71) 2 Day …" at bounding box center [503, 258] width 286 height 30
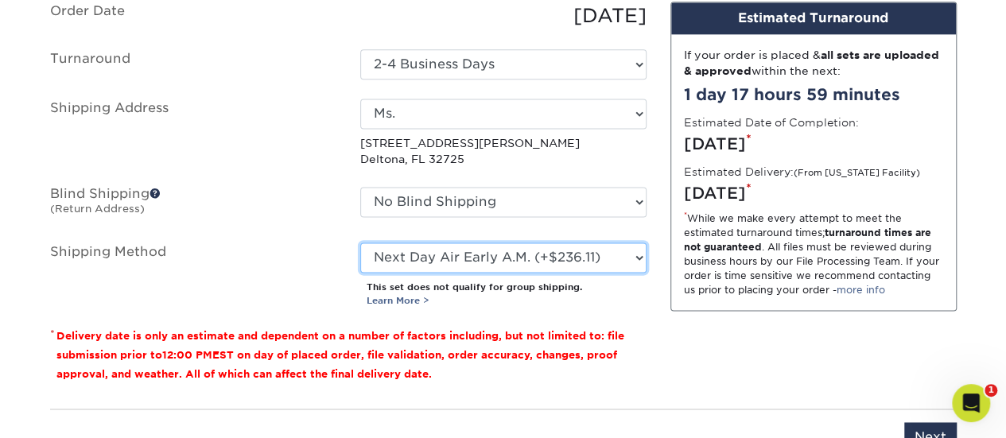
click at [530, 262] on select "Please Select Ground Shipping (+$20.34) 3 Day Shipping Service (+$23.71) 2 Day …" at bounding box center [503, 258] width 286 height 30
select select "03"
click at [360, 243] on select "Please Select Ground Shipping (+$20.34) 3 Day Shipping Service (+$23.71) 2 Day …" at bounding box center [503, 258] width 286 height 30
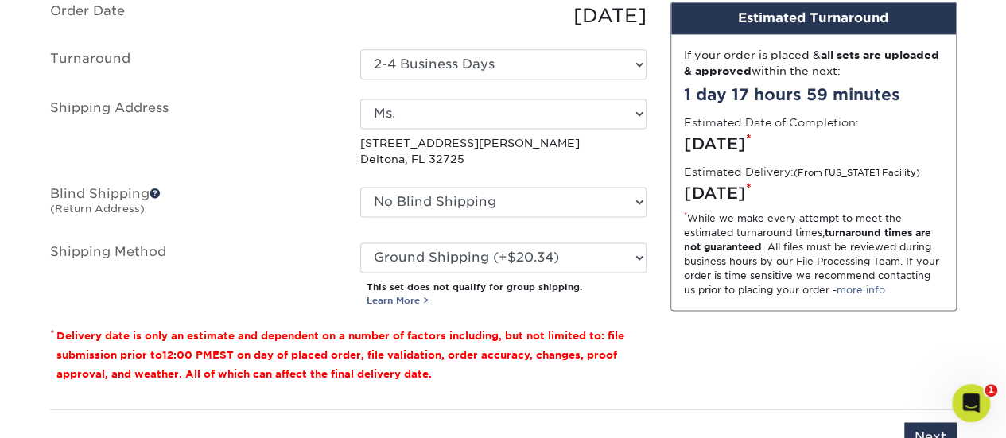
click at [789, 271] on div "* While we make every attempt to meet the estimated turnaround times; turnaroun…" at bounding box center [813, 255] width 259 height 86
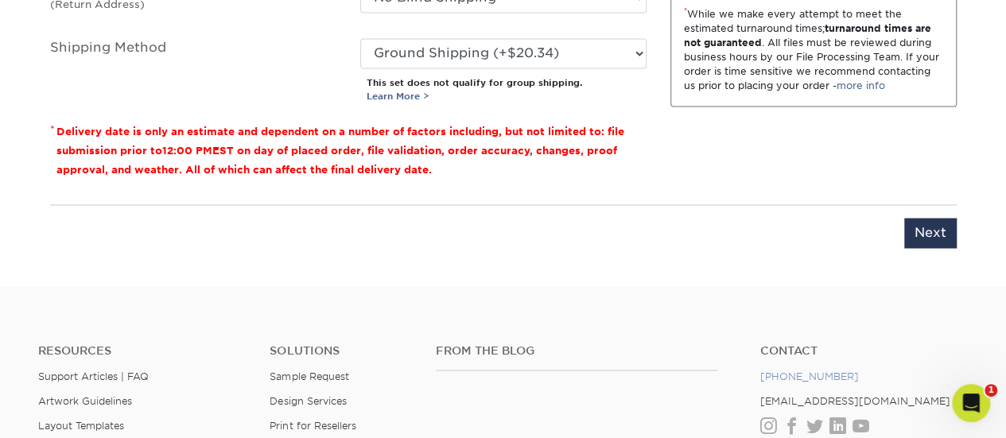
scroll to position [1364, 0]
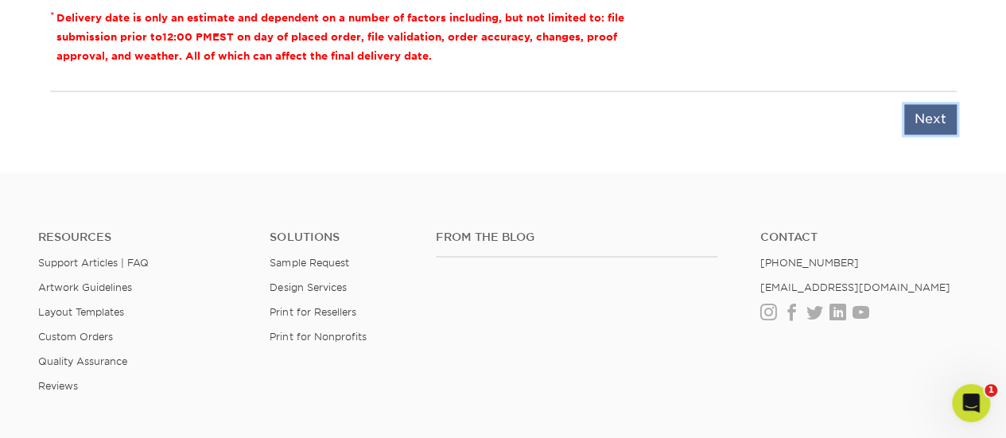
click at [916, 125] on input "Next" at bounding box center [930, 119] width 52 height 30
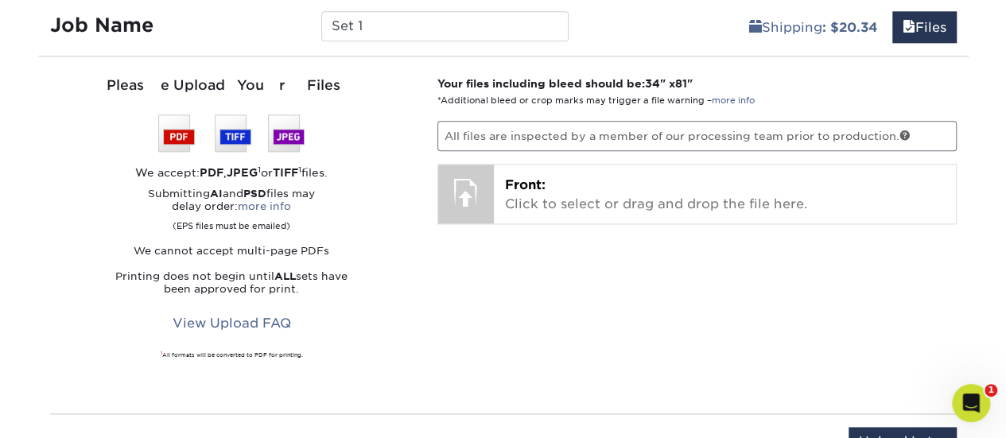
scroll to position [966, 0]
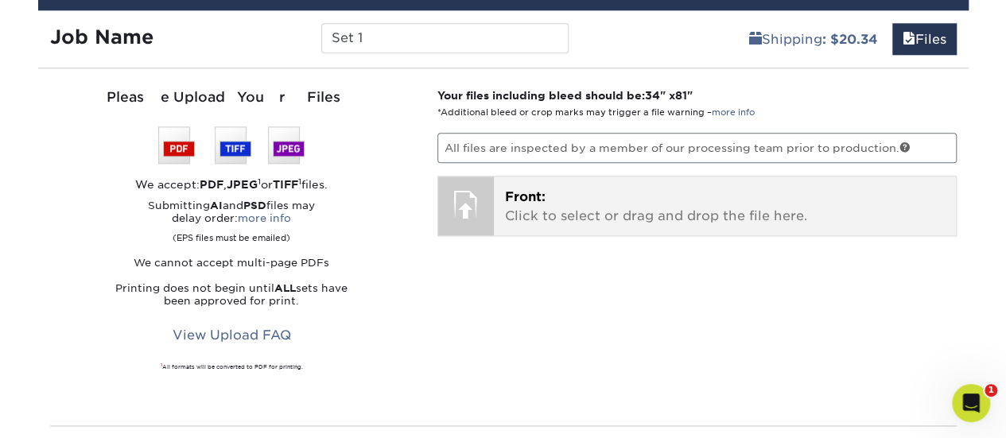
click at [489, 196] on div at bounding box center [466, 205] width 56 height 56
click at [579, 201] on p "Front: Click to select or drag and drop the file here." at bounding box center [725, 207] width 440 height 38
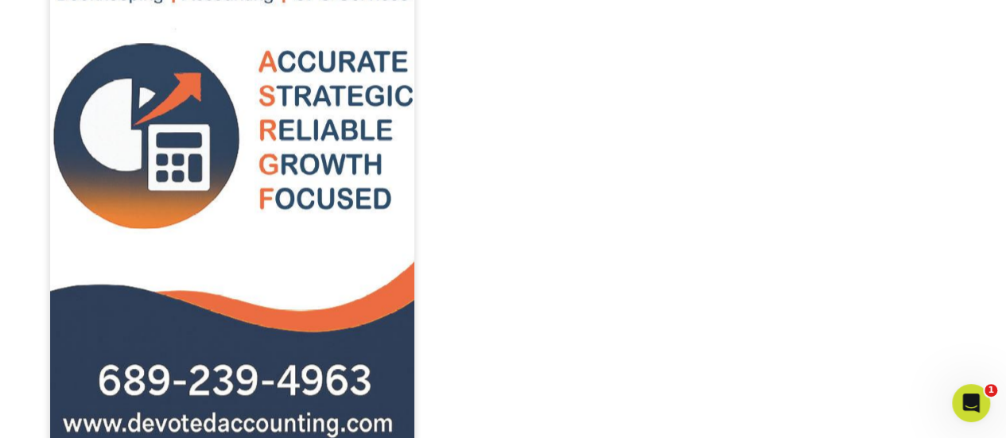
scroll to position [1682, 0]
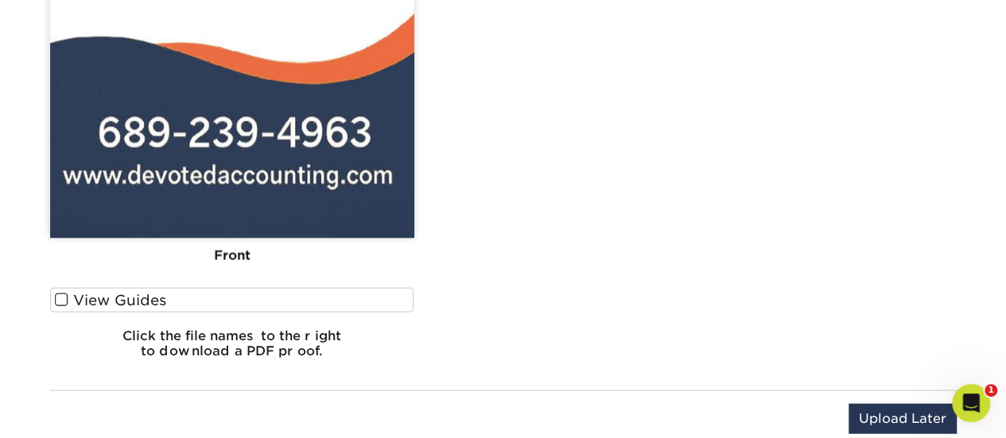
click at [111, 295] on label "View Guides" at bounding box center [232, 300] width 364 height 25
click at [0, 0] on input "View Guides" at bounding box center [0, 0] width 0 height 0
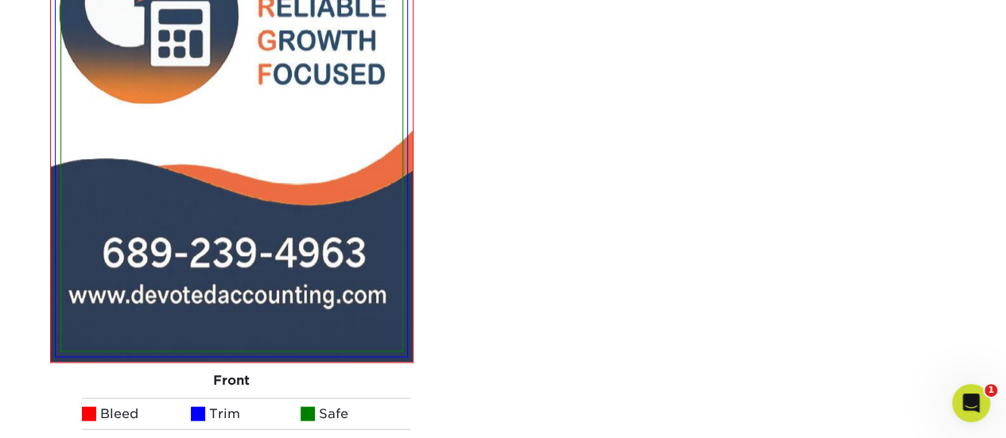
scroll to position [1569, 0]
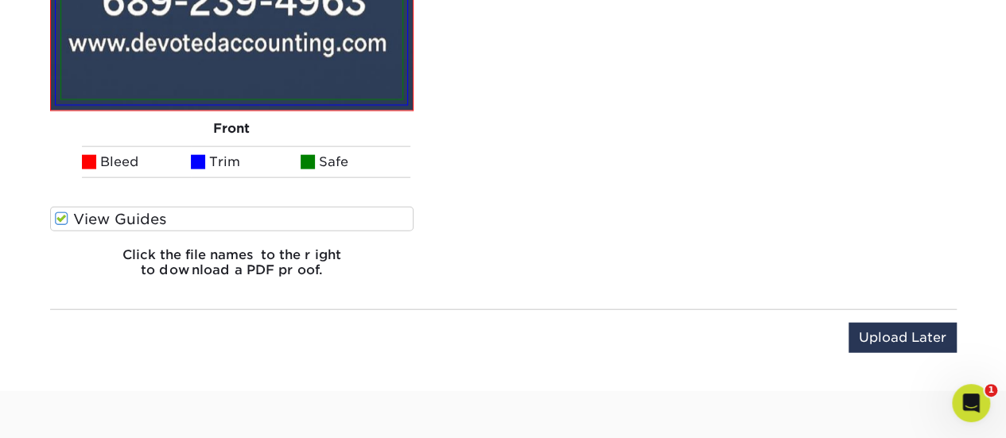
click at [93, 221] on label "View Guides" at bounding box center [232, 219] width 364 height 25
click at [0, 0] on input "View Guides" at bounding box center [0, 0] width 0 height 0
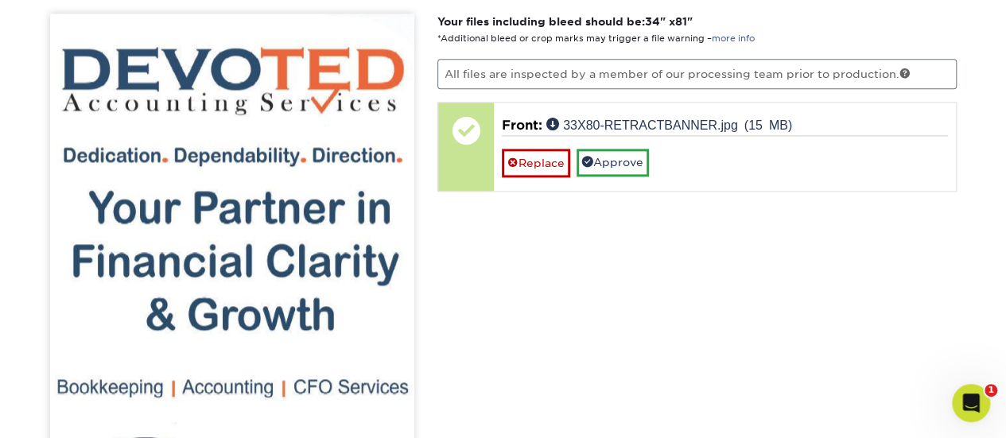
scroll to position [1046, 0]
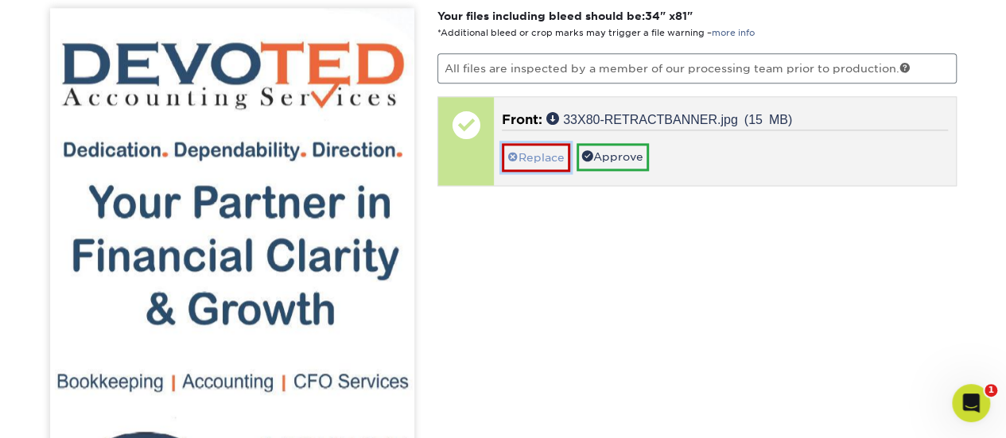
click at [525, 163] on link "Replace" at bounding box center [536, 157] width 68 height 28
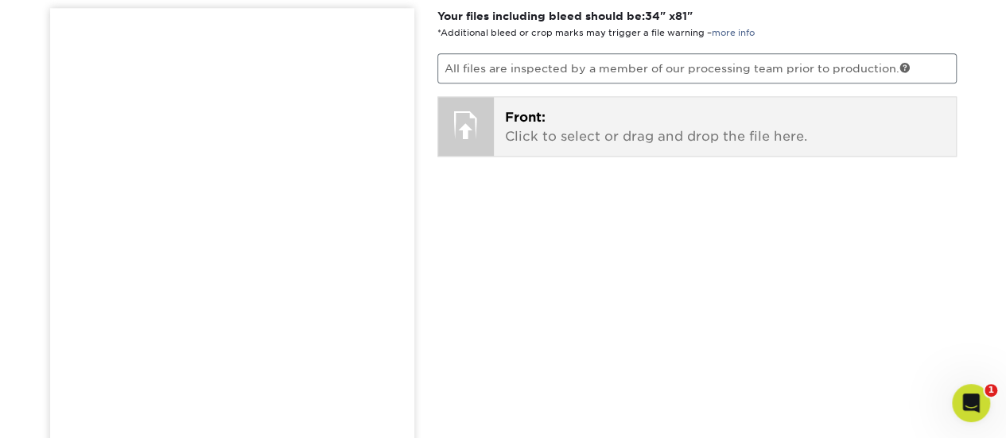
click at [533, 126] on p "Front: Click to select or drag and drop the file here." at bounding box center [725, 127] width 440 height 38
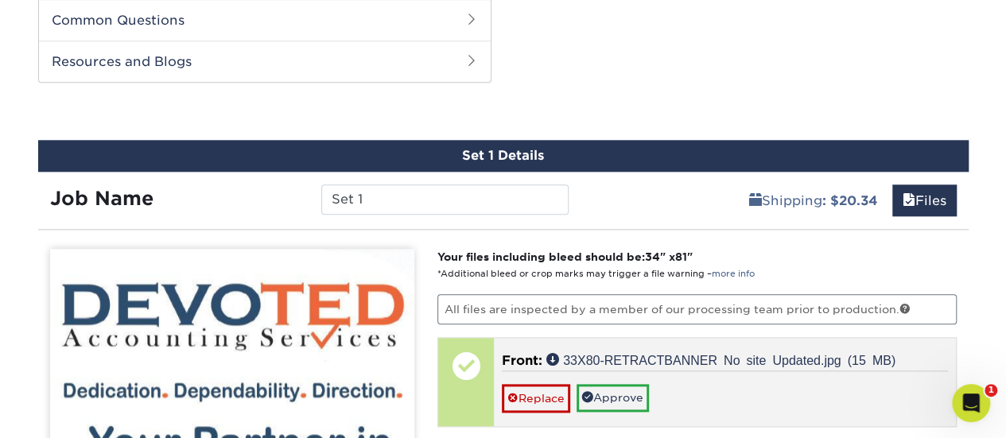
scroll to position [966, 0]
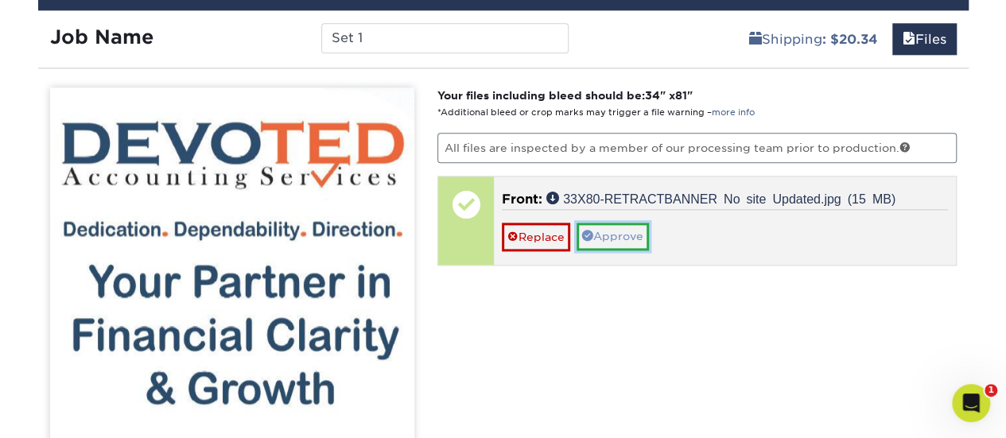
click at [630, 234] on link "Approve" at bounding box center [613, 236] width 72 height 27
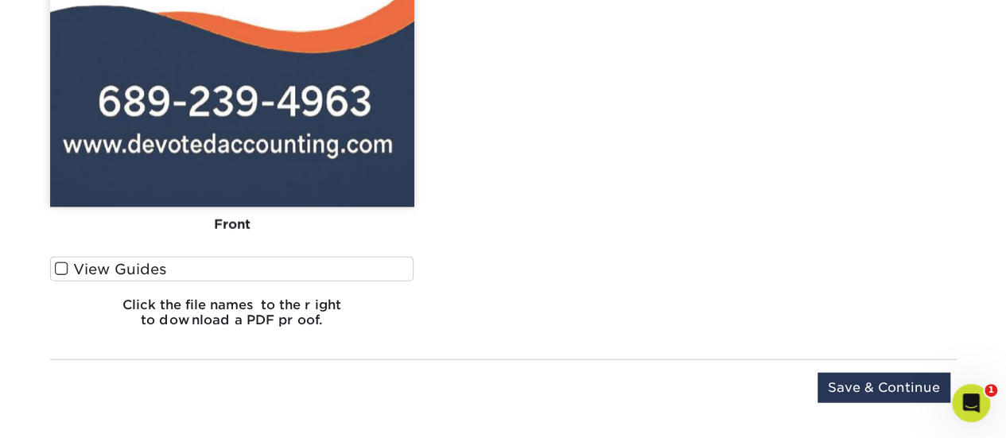
scroll to position [1762, 0]
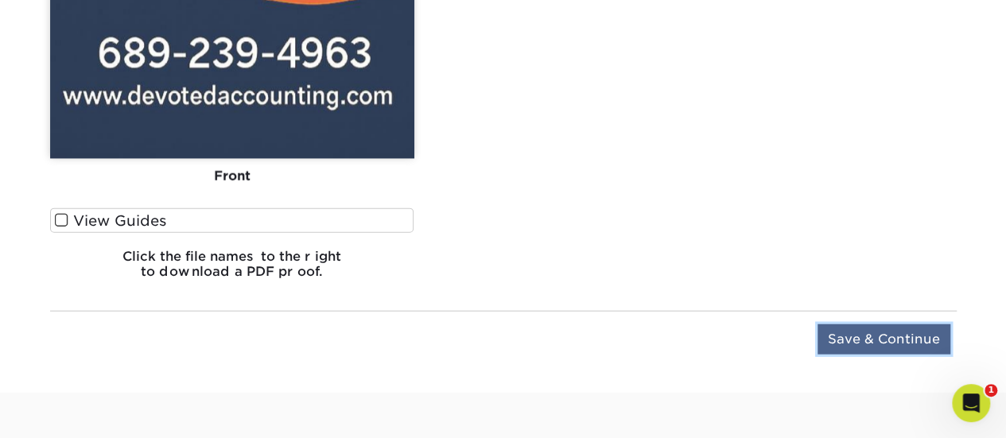
click at [864, 333] on input "Save & Continue" at bounding box center [884, 340] width 133 height 30
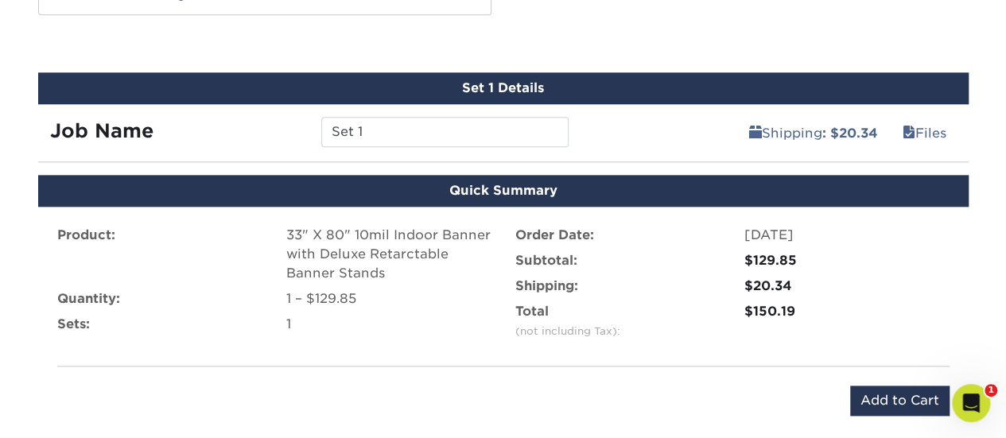
scroll to position [872, 0]
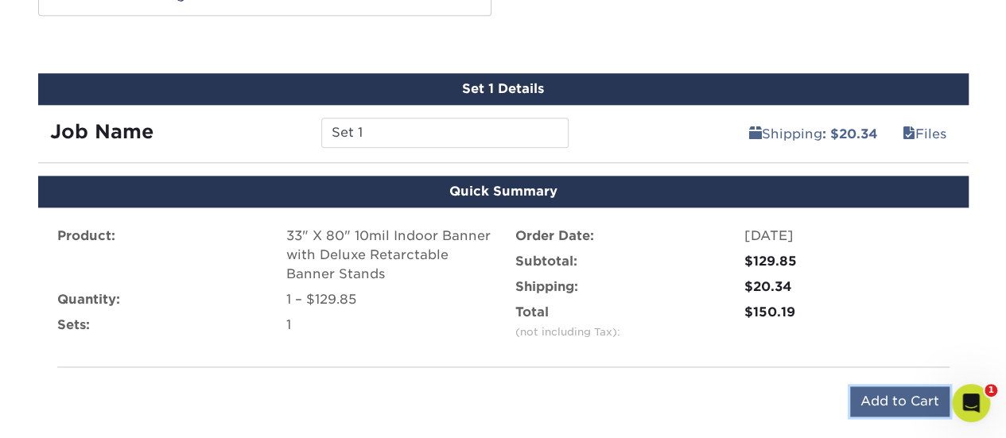
click at [880, 395] on input "Add to Cart" at bounding box center [899, 402] width 99 height 30
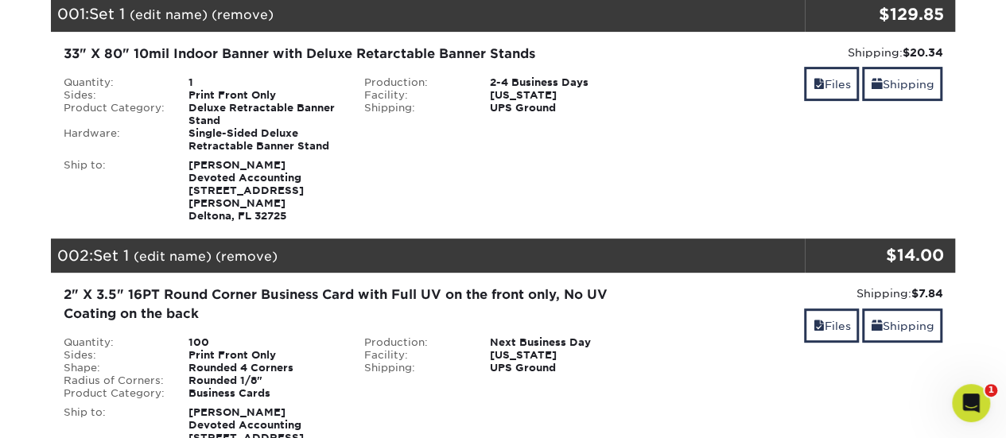
scroll to position [239, 0]
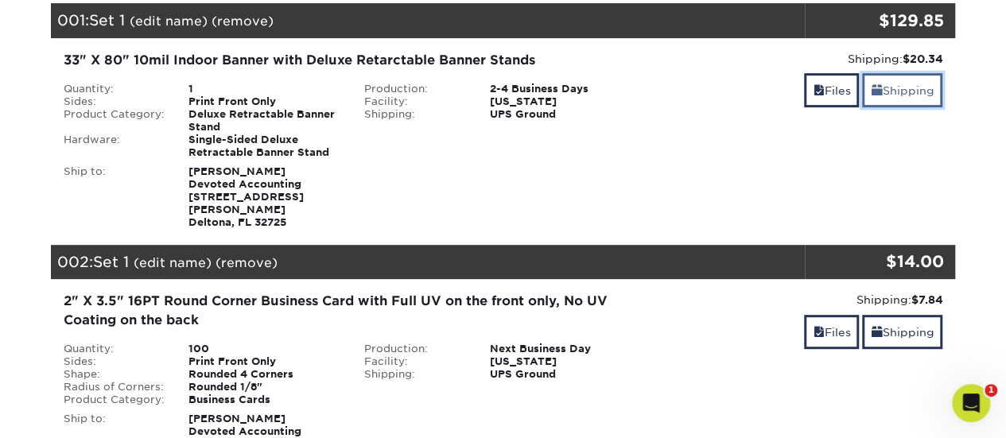
click at [916, 102] on link "Shipping" at bounding box center [902, 90] width 80 height 34
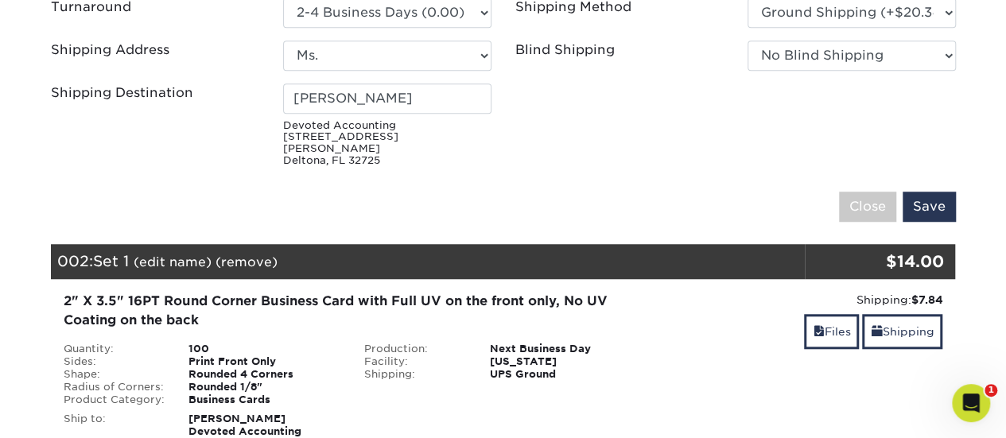
scroll to position [477, 0]
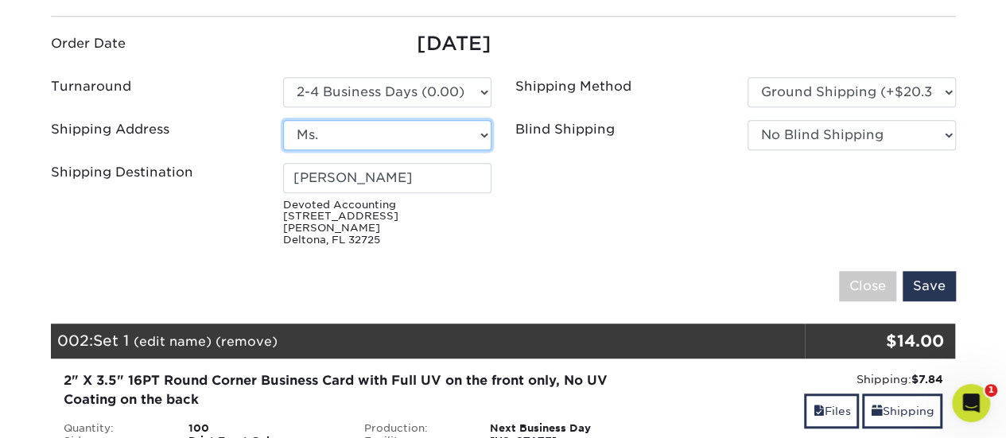
click at [469, 120] on select "Select One AMIR TRENDZ Ms. Snardy + Add New Address" at bounding box center [387, 135] width 208 height 30
click at [665, 217] on ul "Order Date 09/13/2025 Turnaround Please Select Select One" at bounding box center [503, 141] width 929 height 224
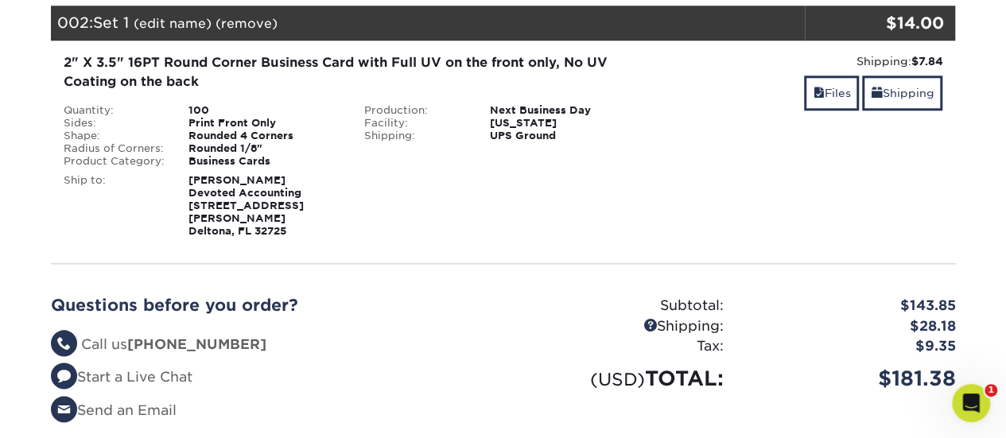
scroll to position [569, 0]
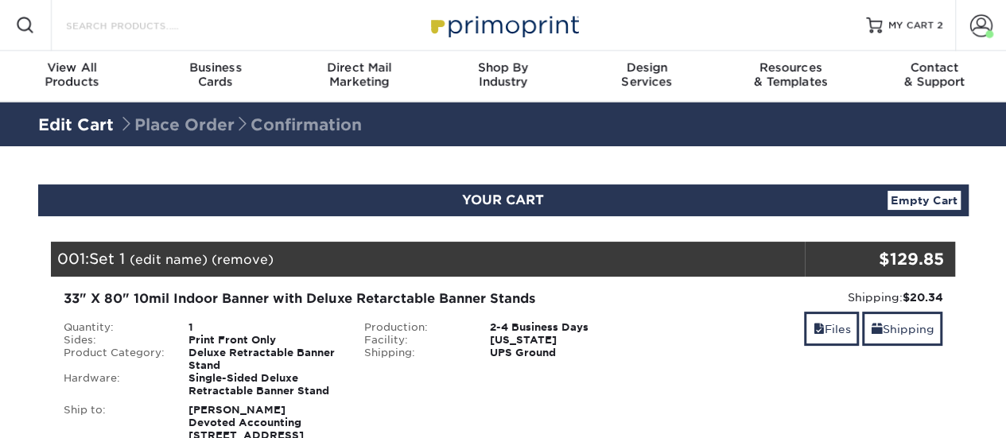
click at [165, 20] on input "Search Products" at bounding box center [141, 25] width 155 height 19
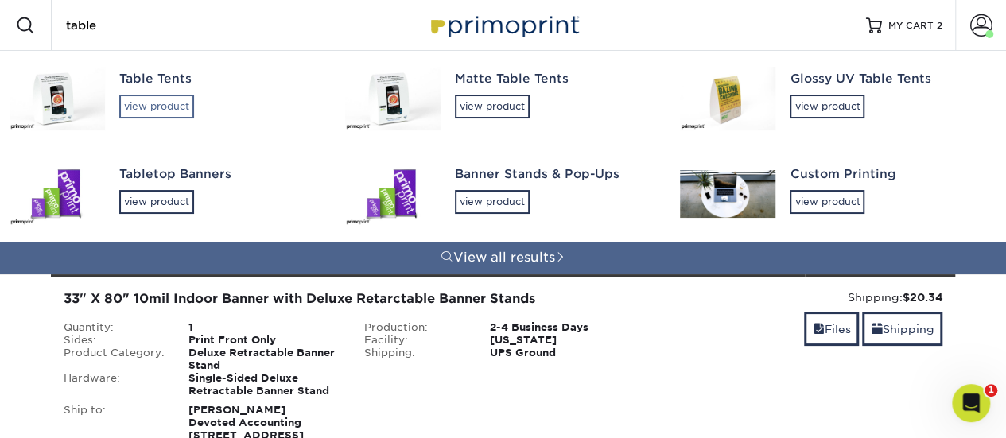
type input "table"
click at [170, 107] on div "view product" at bounding box center [156, 107] width 75 height 24
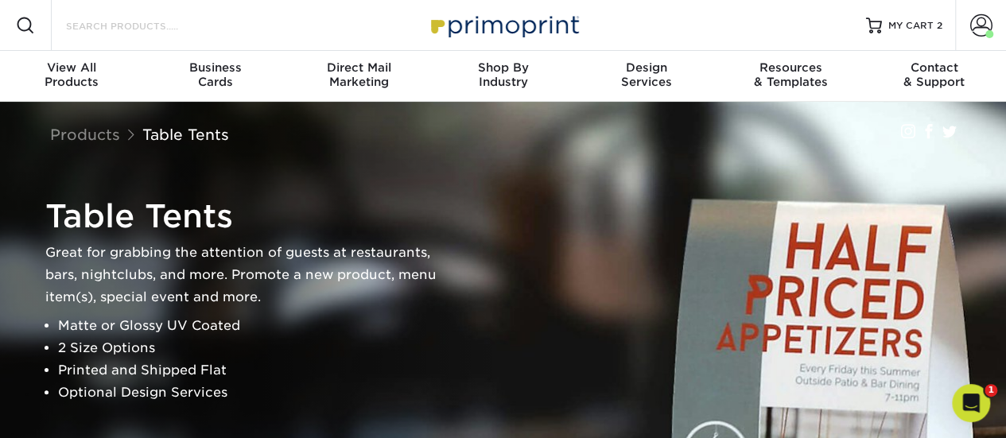
click at [199, 25] on input "Search Products" at bounding box center [141, 25] width 155 height 19
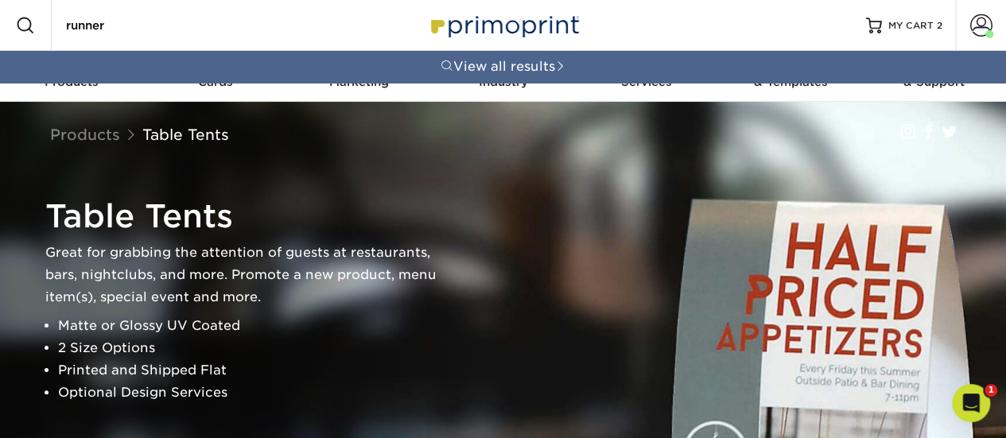
type input "runner"
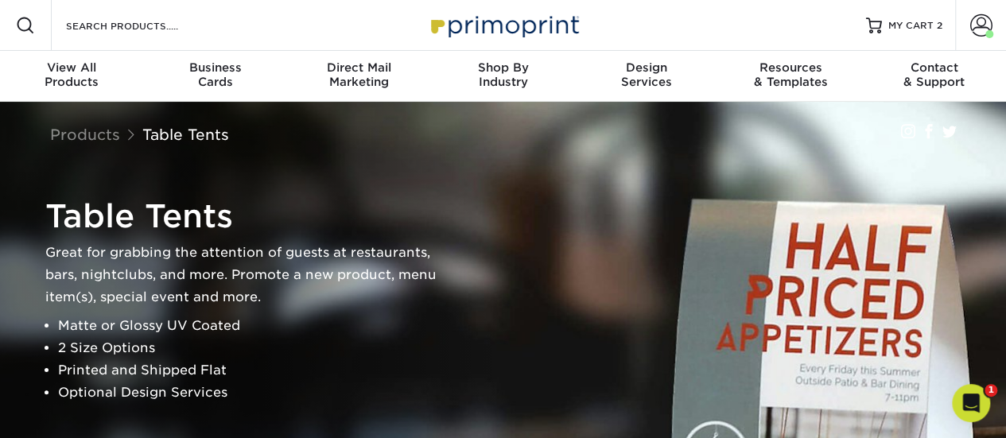
click at [141, 42] on div "Search Products" at bounding box center [136, 25] width 168 height 51
click at [145, 24] on input "Search Products" at bounding box center [141, 25] width 155 height 19
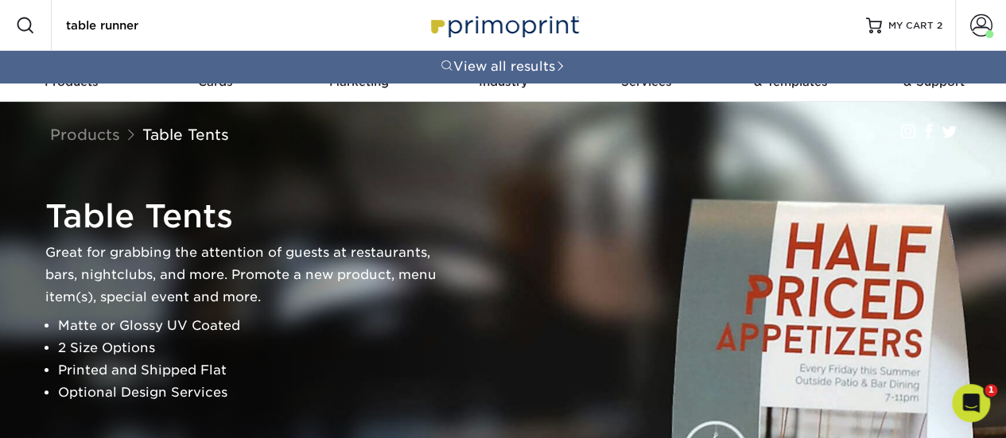
type input "table runner"
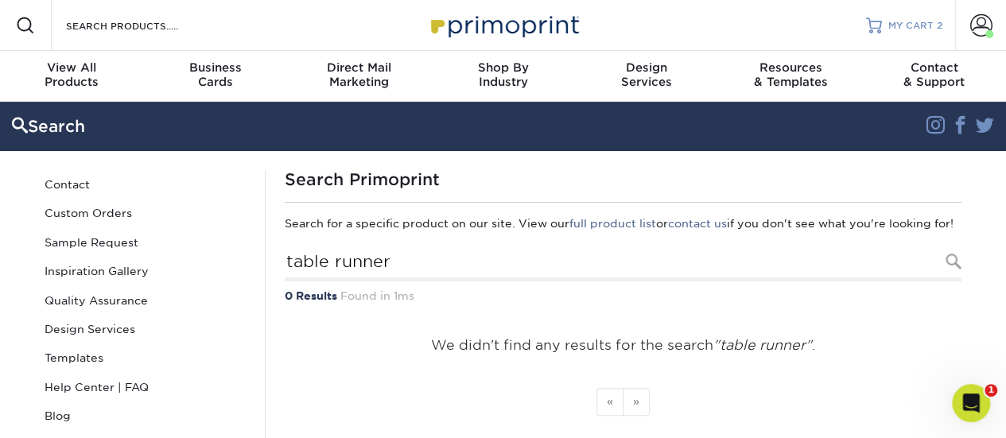
click at [934, 30] on div "MY CART 2" at bounding box center [915, 26] width 54 height 14
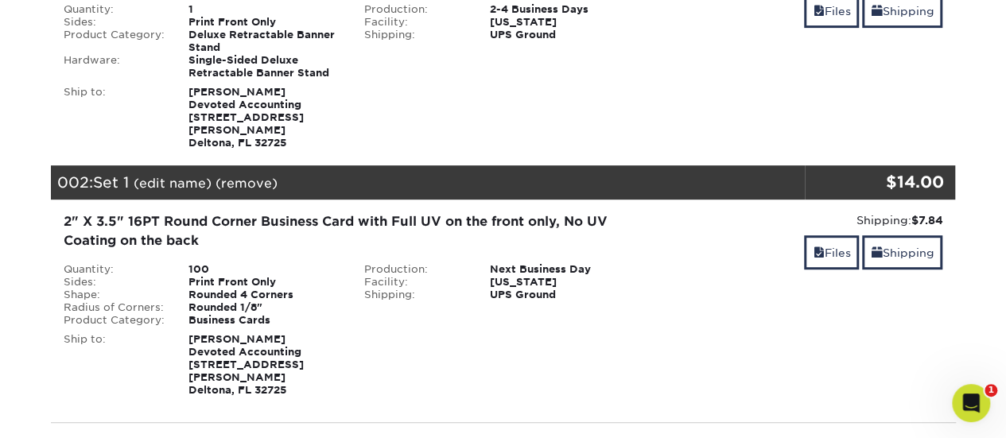
scroll to position [239, 0]
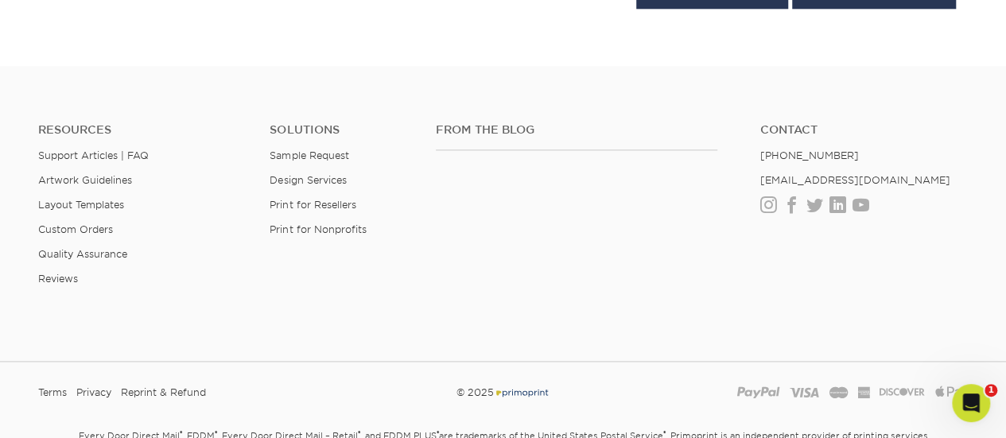
scroll to position [954, 0]
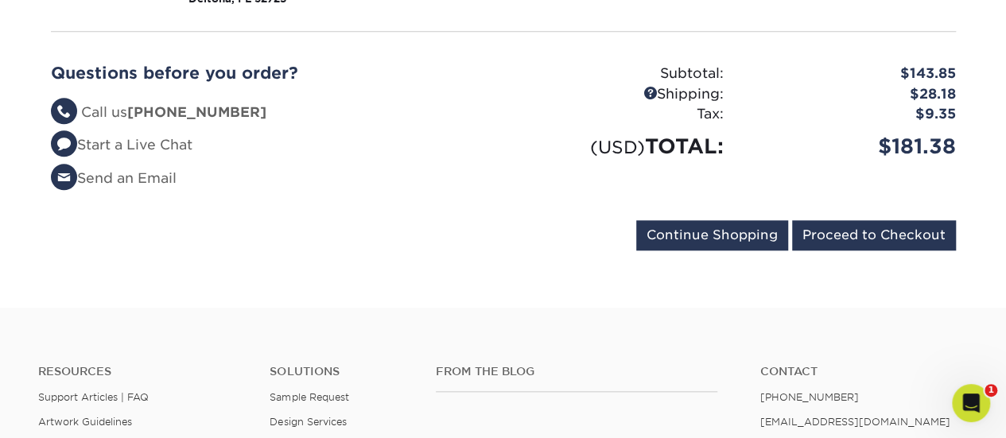
scroll to position [716, 0]
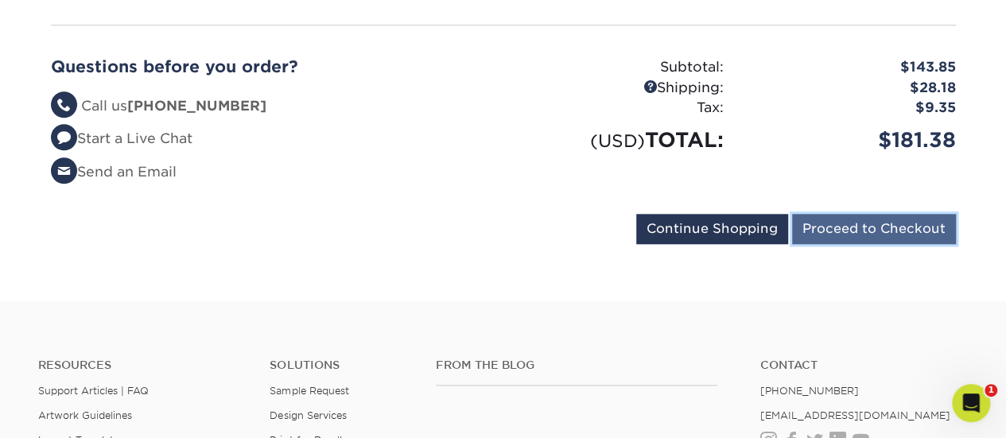
click at [889, 214] on input "Proceed to Checkout" at bounding box center [874, 229] width 164 height 30
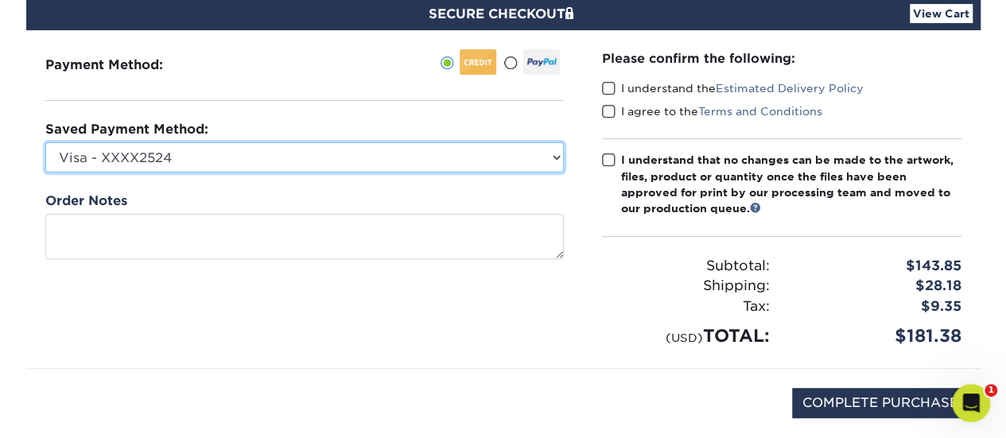
click at [371, 163] on select "Visa - XXXX2524 New Credit Card" at bounding box center [304, 157] width 519 height 30
select select
click at [45, 142] on select "Visa - XXXX2524 New Credit Card" at bounding box center [304, 157] width 519 height 30
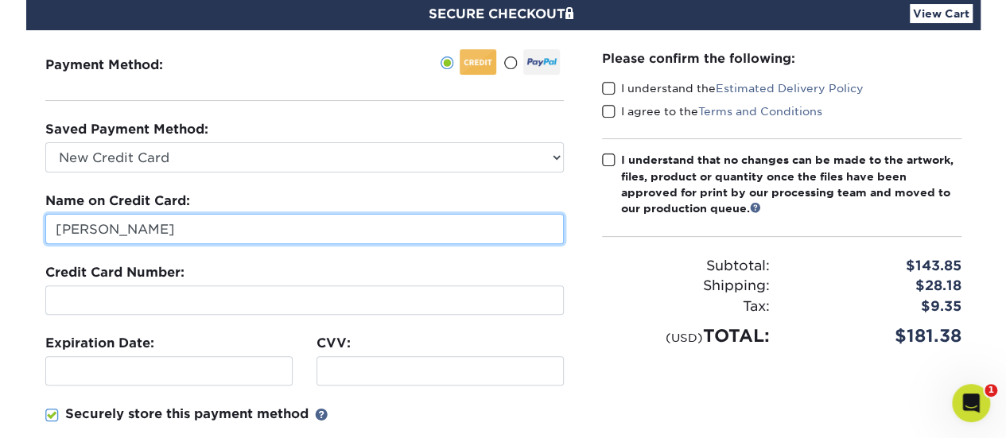
click at [192, 225] on input "[PERSON_NAME]" at bounding box center [304, 229] width 519 height 30
click at [192, 225] on input "Nadege Andre" at bounding box center [304, 229] width 519 height 30
type input "[PERSON_NAME]"
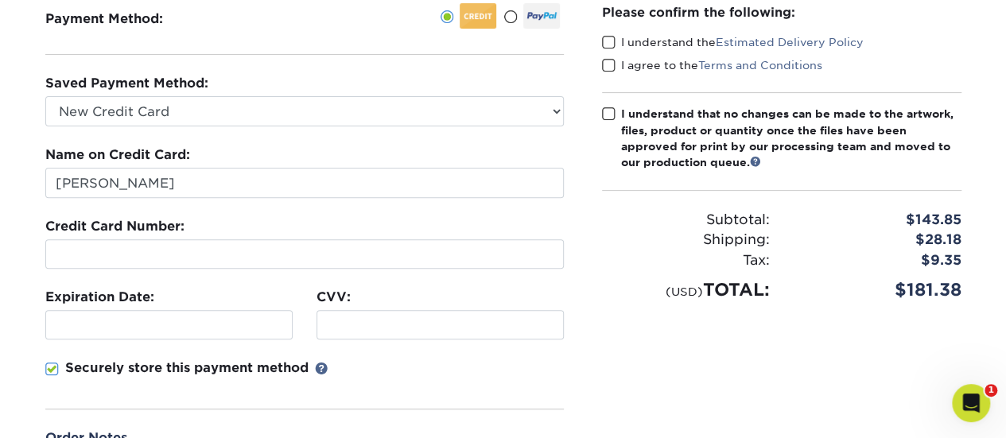
scroll to position [239, 0]
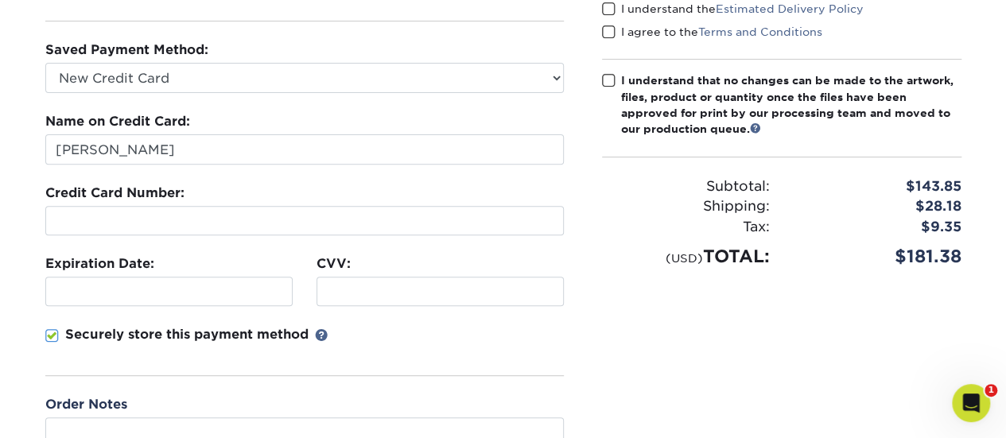
click at [603, 202] on div "Shipping:" at bounding box center [686, 206] width 192 height 21
click at [466, 281] on div at bounding box center [440, 291] width 247 height 29
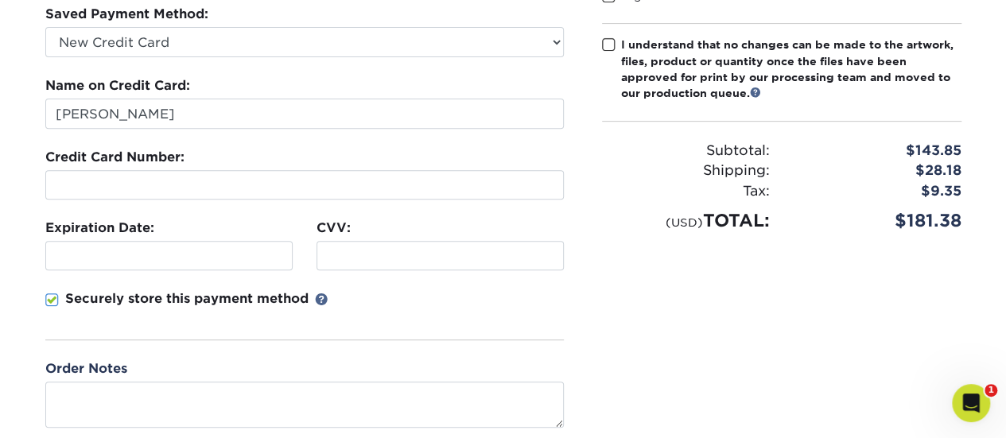
scroll to position [80, 0]
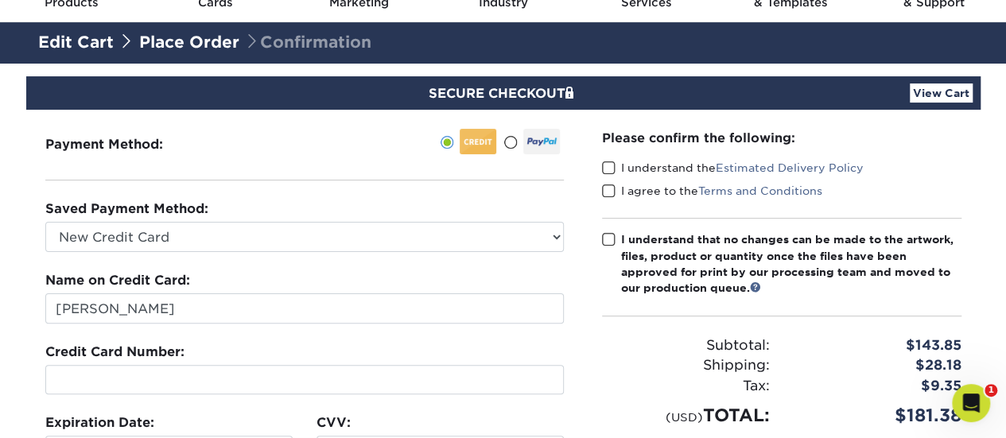
click at [611, 165] on span at bounding box center [609, 168] width 14 height 15
click at [0, 0] on input "I understand the Estimated Delivery Policy" at bounding box center [0, 0] width 0 height 0
click at [609, 189] on span at bounding box center [609, 191] width 14 height 15
click at [0, 0] on input "I agree to the Terms and Conditions" at bounding box center [0, 0] width 0 height 0
click at [611, 235] on span at bounding box center [609, 239] width 14 height 15
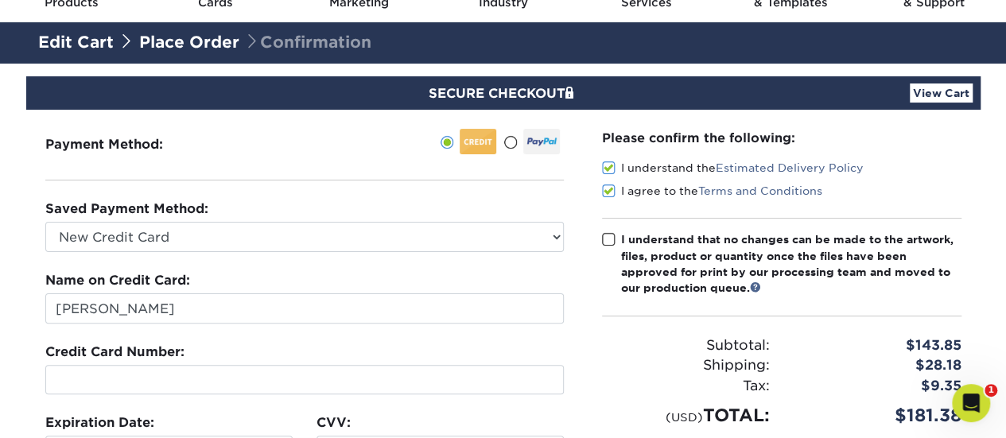
click at [0, 0] on input "I understand that no changes can be made to the artwork, files, product or quan…" at bounding box center [0, 0] width 0 height 0
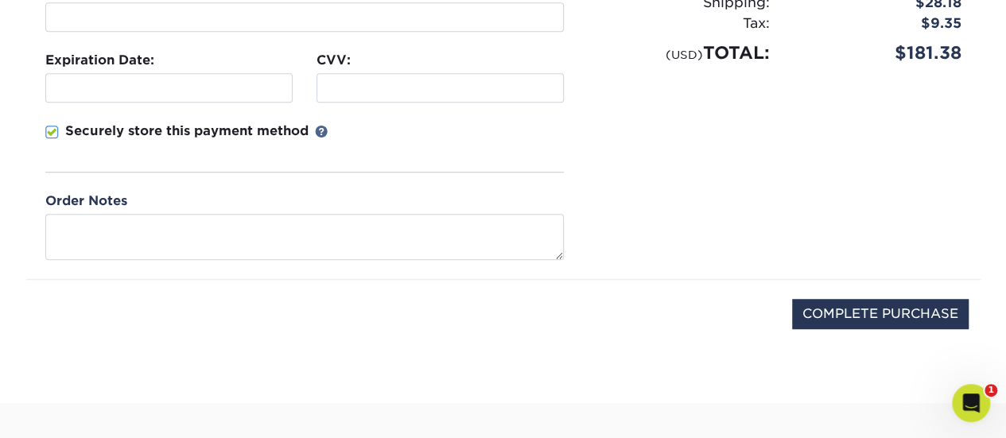
scroll to position [477, 0]
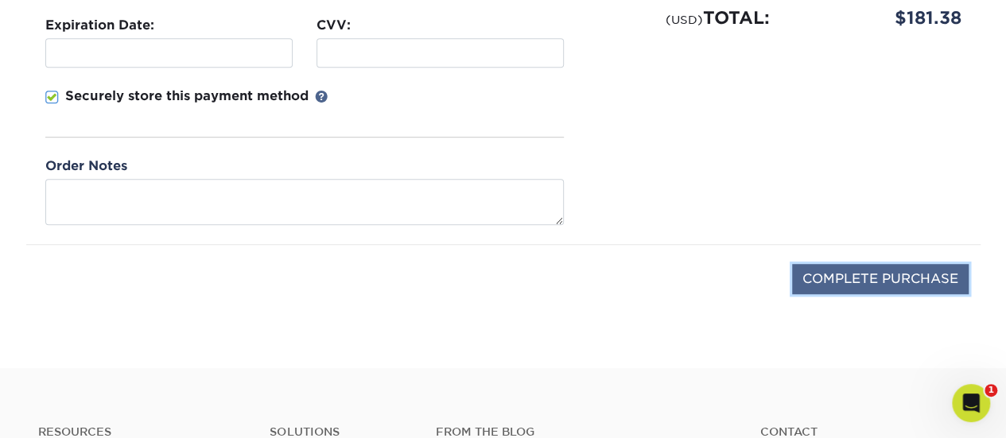
click at [856, 278] on input "COMPLETE PURCHASE" at bounding box center [880, 279] width 177 height 30
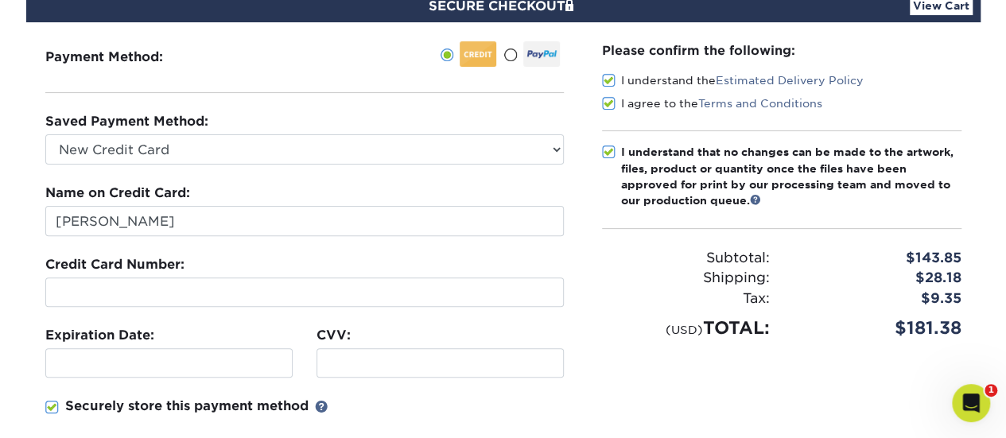
scroll to position [159, 0]
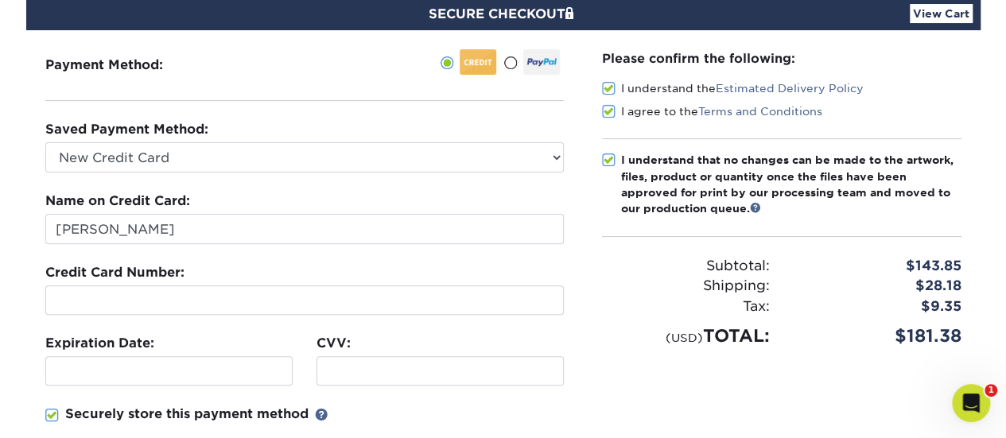
type input "COMPLETE PURCHASE"
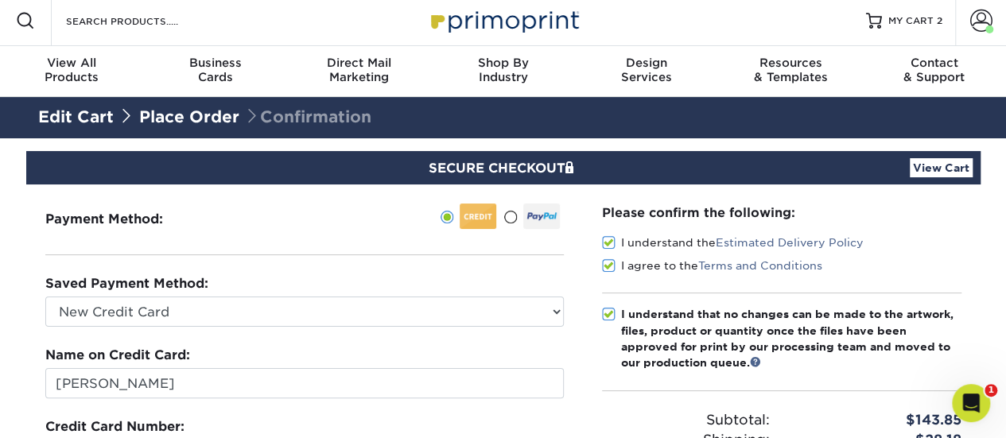
scroll to position [0, 0]
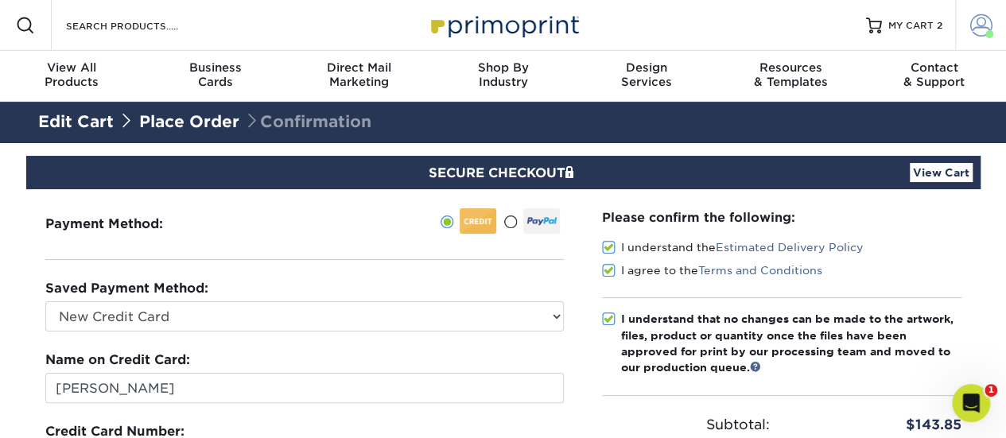
click at [983, 25] on span at bounding box center [981, 25] width 22 height 22
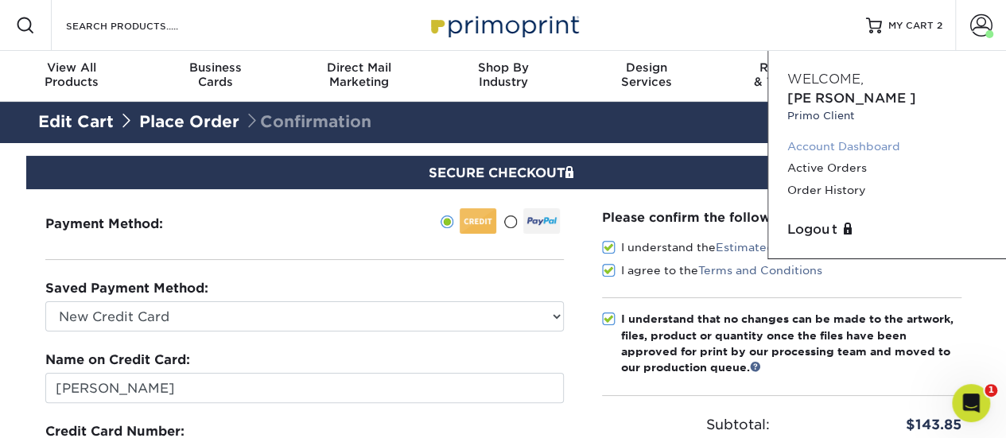
click at [832, 136] on link "Account Dashboard" at bounding box center [887, 146] width 200 height 21
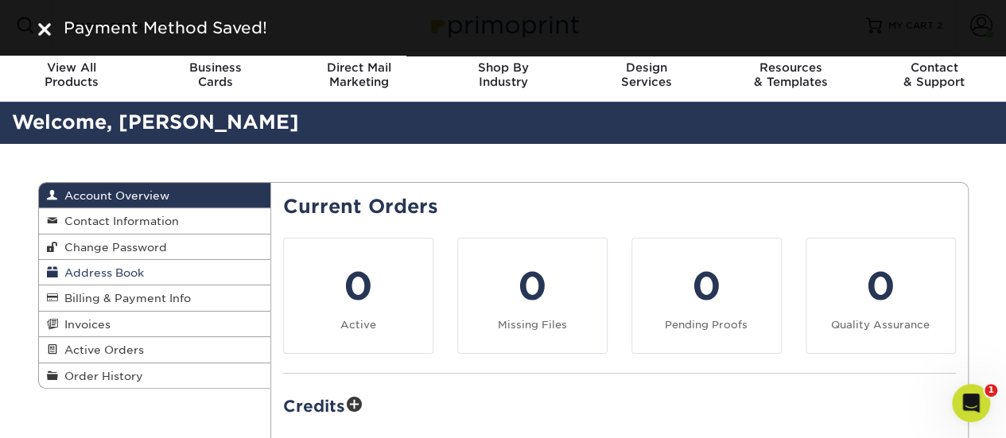
click at [129, 271] on span "Address Book" at bounding box center [101, 272] width 86 height 13
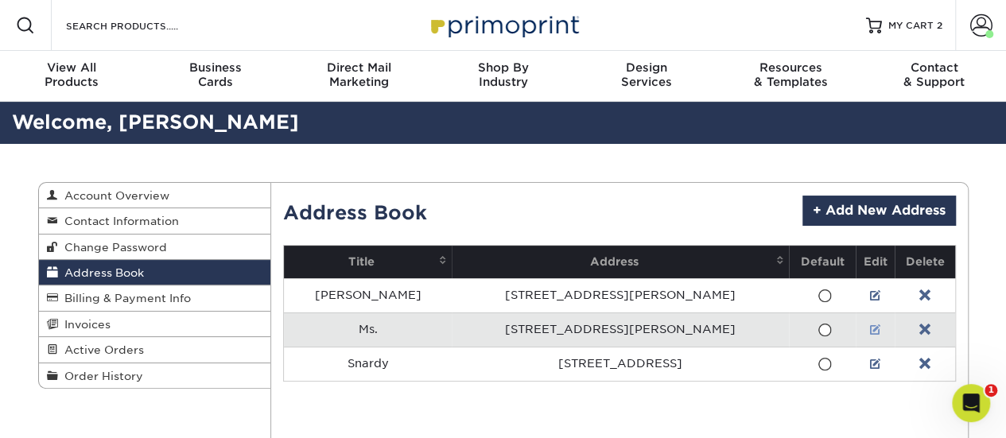
click at [870, 329] on link at bounding box center [875, 330] width 11 height 13
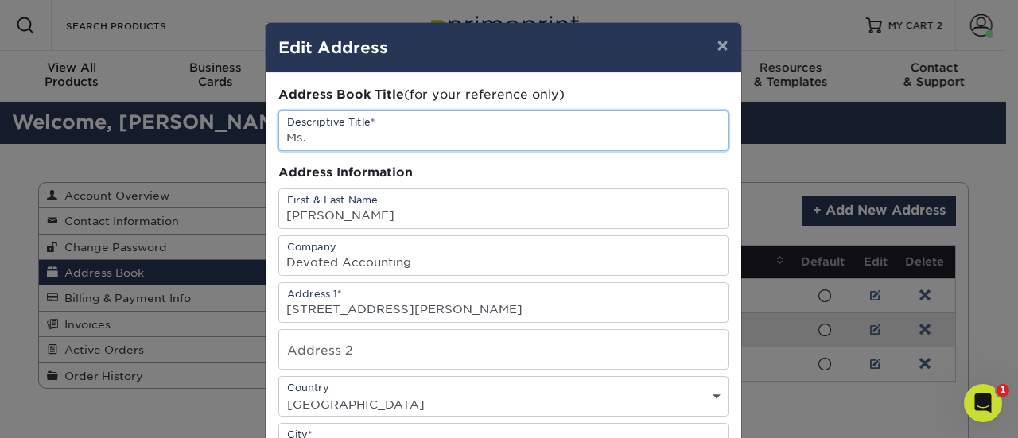
click at [311, 139] on input "Ms." at bounding box center [503, 130] width 449 height 39
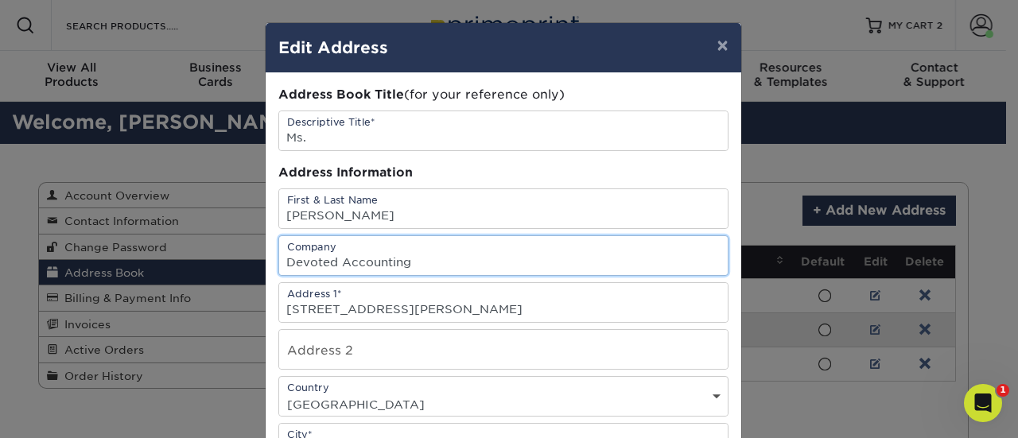
click at [295, 262] on input "Devoted Accounting" at bounding box center [503, 255] width 449 height 39
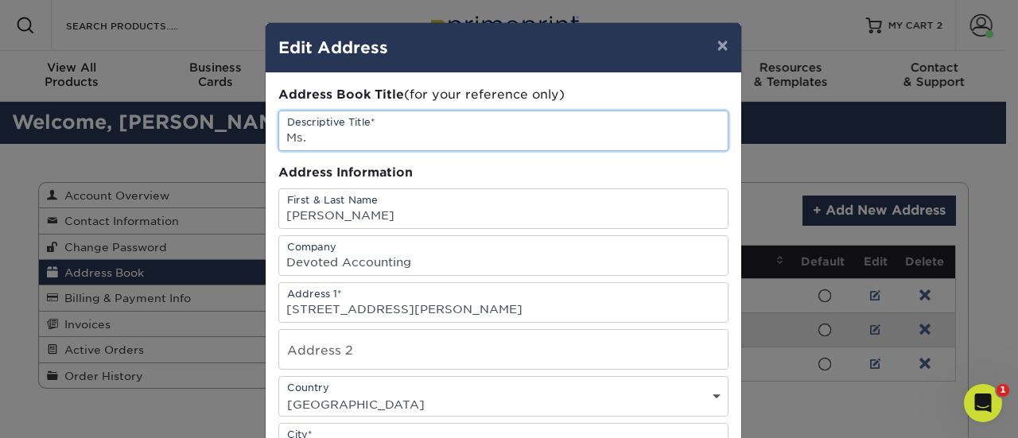
click at [336, 142] on input "Ms." at bounding box center [503, 130] width 449 height 39
paste input "Devoted"
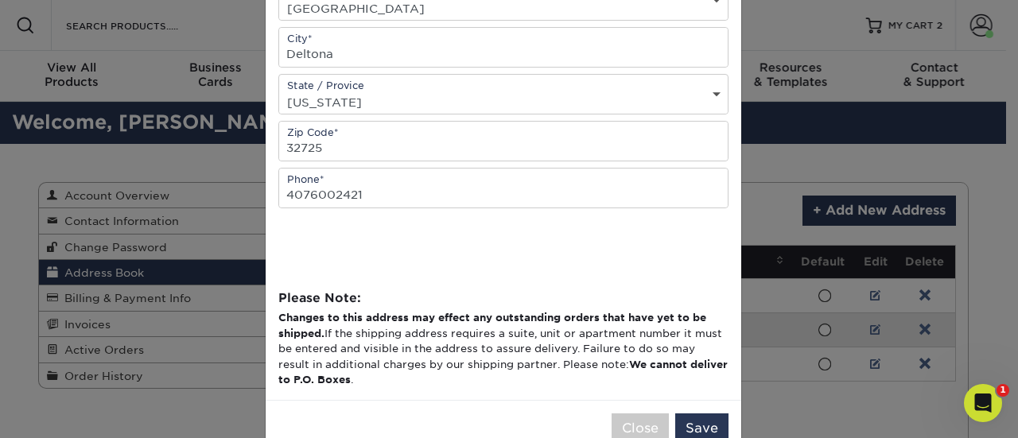
scroll to position [398, 0]
type input "Devoted"
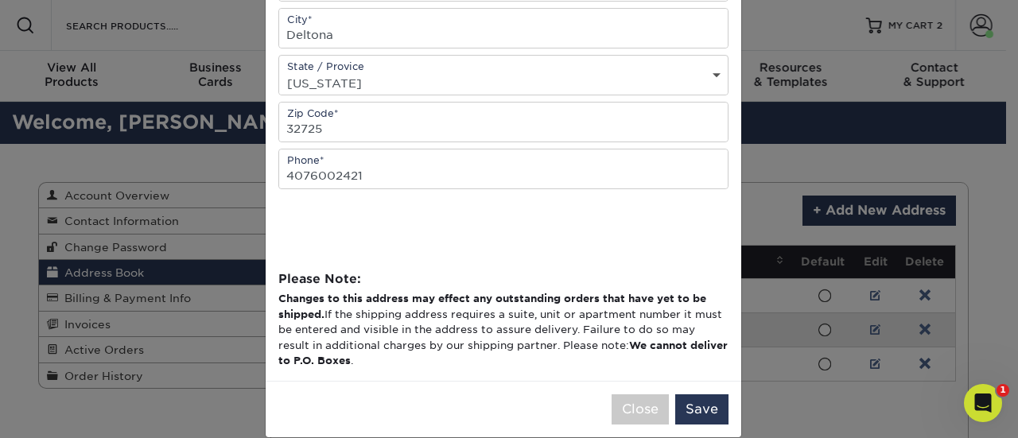
scroll to position [430, 0]
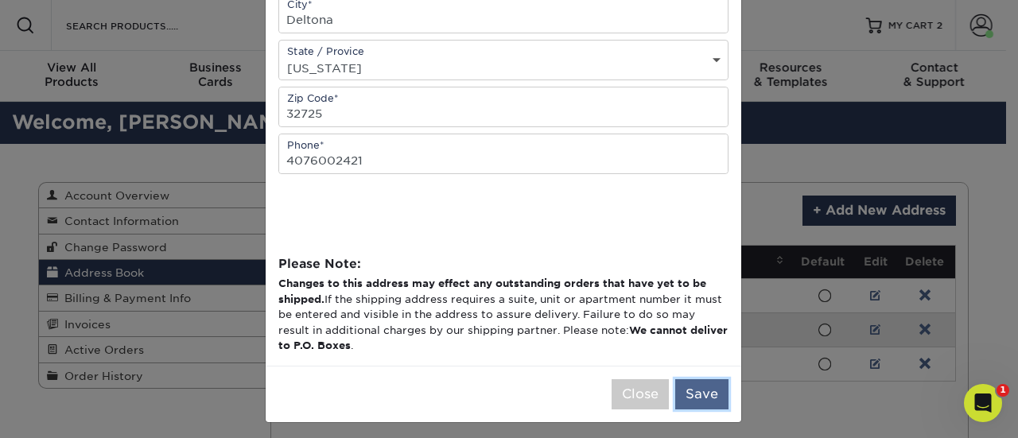
click at [702, 392] on button "Save" at bounding box center [701, 394] width 53 height 30
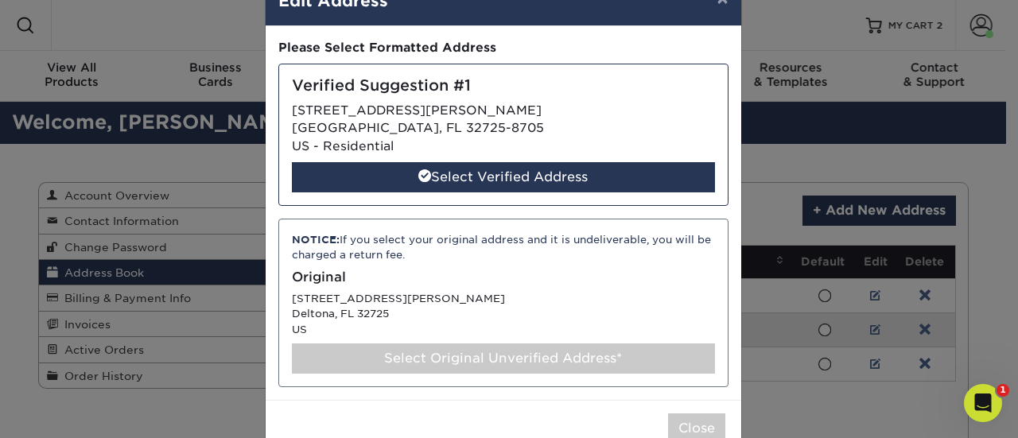
scroll to position [80, 0]
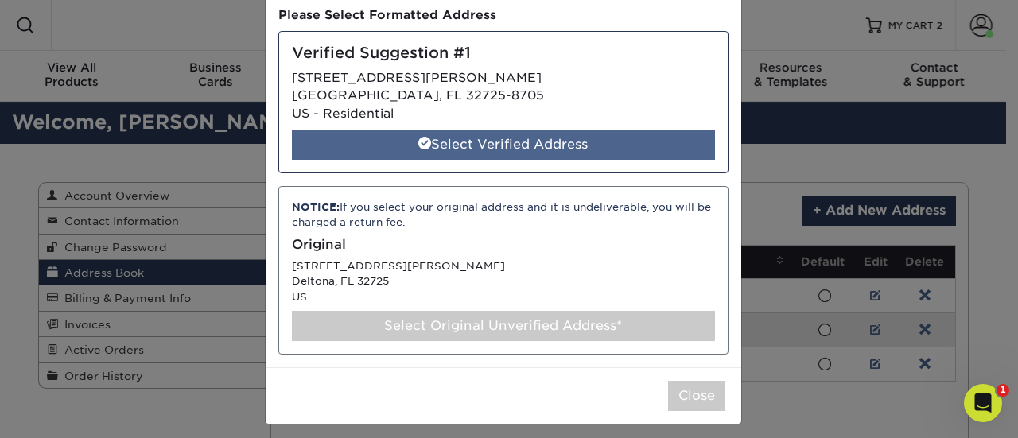
click at [515, 134] on div "Select Verified Address" at bounding box center [503, 145] width 423 height 30
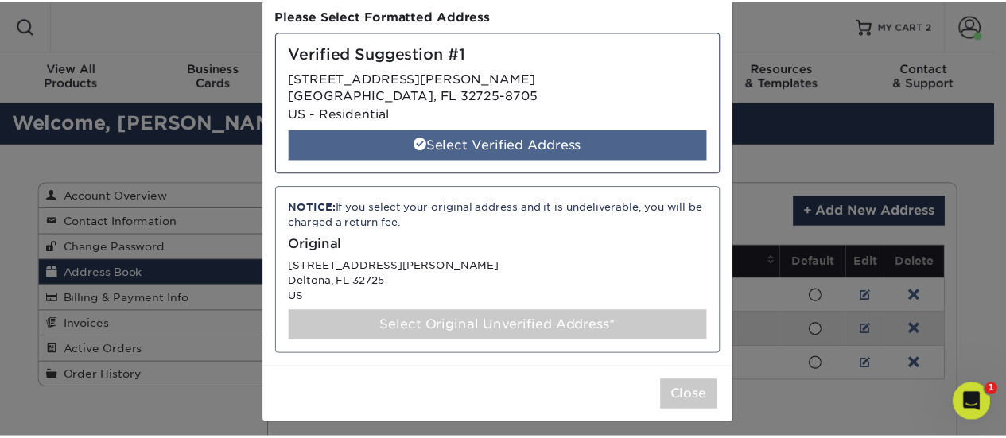
scroll to position [0, 0]
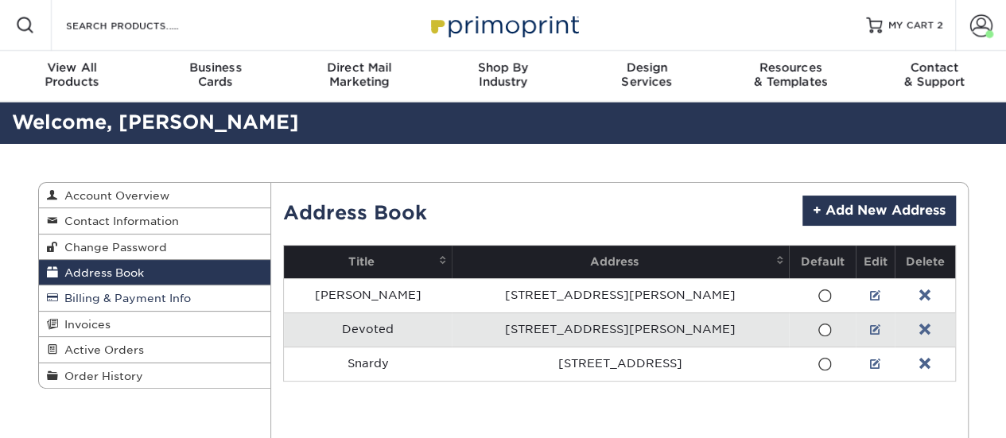
drag, startPoint x: 0, startPoint y: 0, endPoint x: 135, endPoint y: 291, distance: 321.0
click at [135, 292] on span "Billing & Payment Info" at bounding box center [124, 298] width 133 height 13
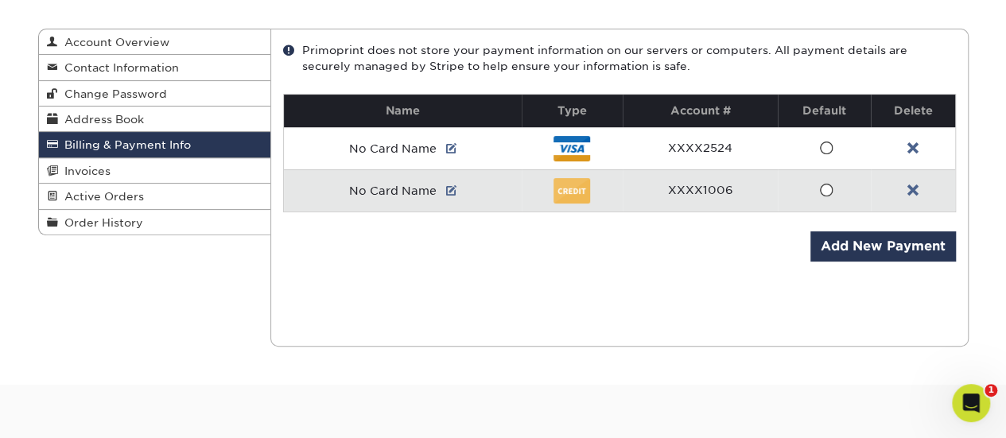
scroll to position [159, 0]
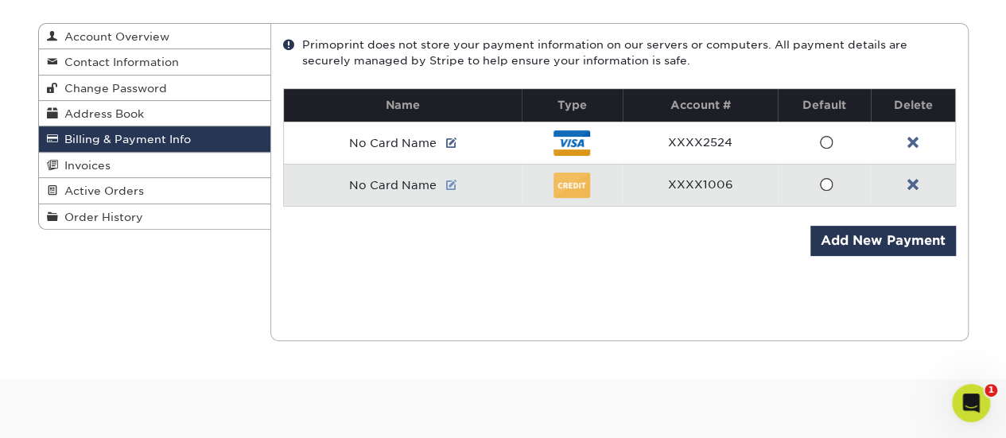
click at [450, 183] on link at bounding box center [451, 185] width 11 height 13
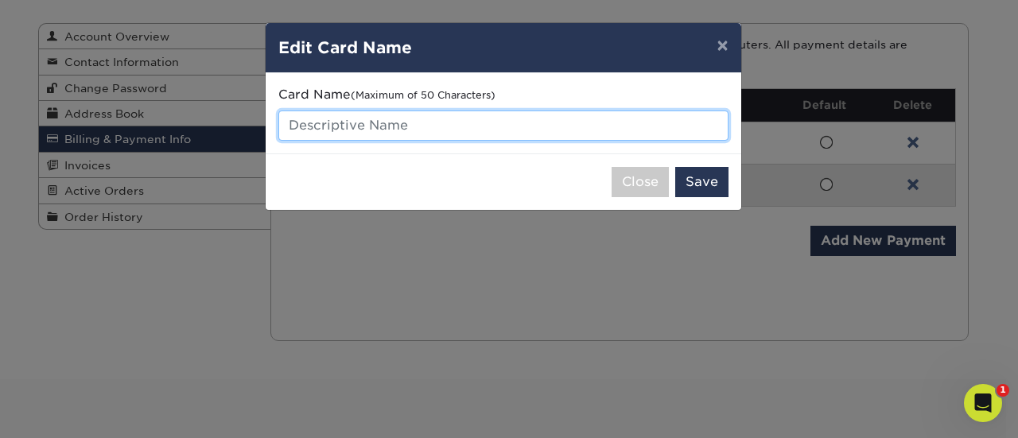
click at [397, 129] on input "text" at bounding box center [503, 126] width 450 height 30
type input "[PERSON_NAME]"
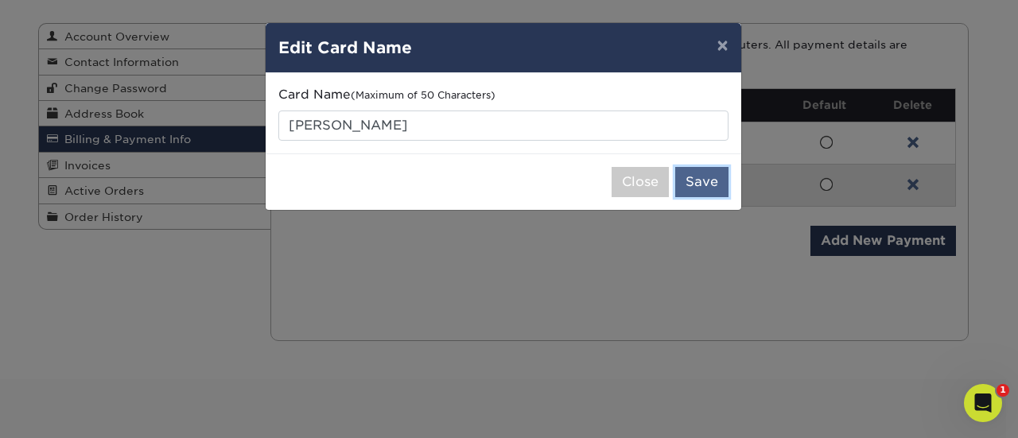
click at [693, 186] on button "Save" at bounding box center [701, 182] width 53 height 30
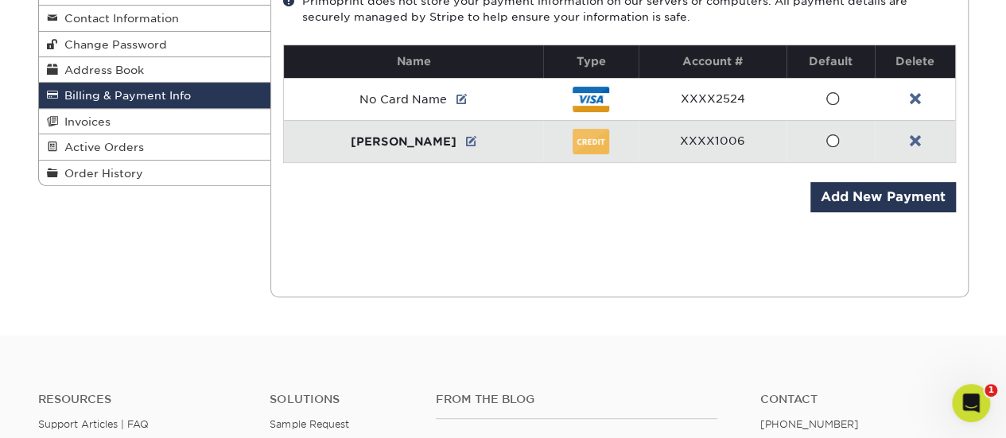
scroll to position [239, 0]
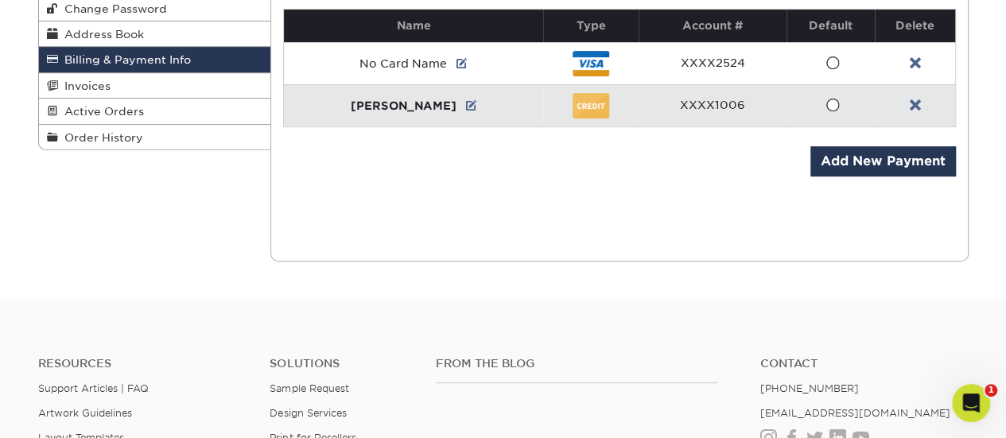
click at [827, 106] on span at bounding box center [833, 105] width 14 height 15
click at [0, 0] on input "radio" at bounding box center [0, 0] width 0 height 0
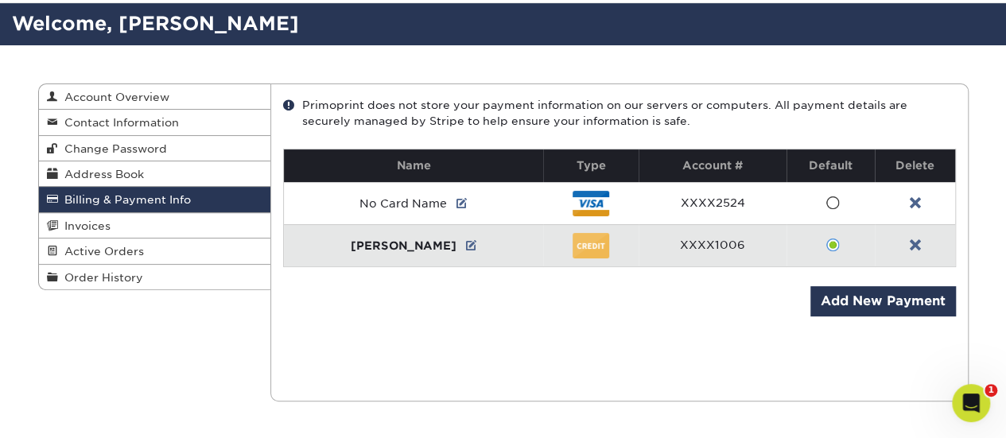
scroll to position [0, 0]
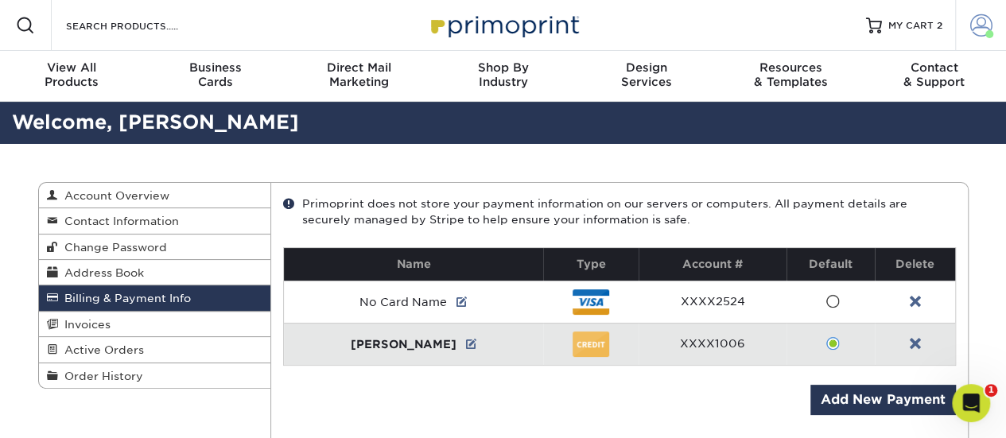
click at [973, 25] on span at bounding box center [981, 25] width 22 height 22
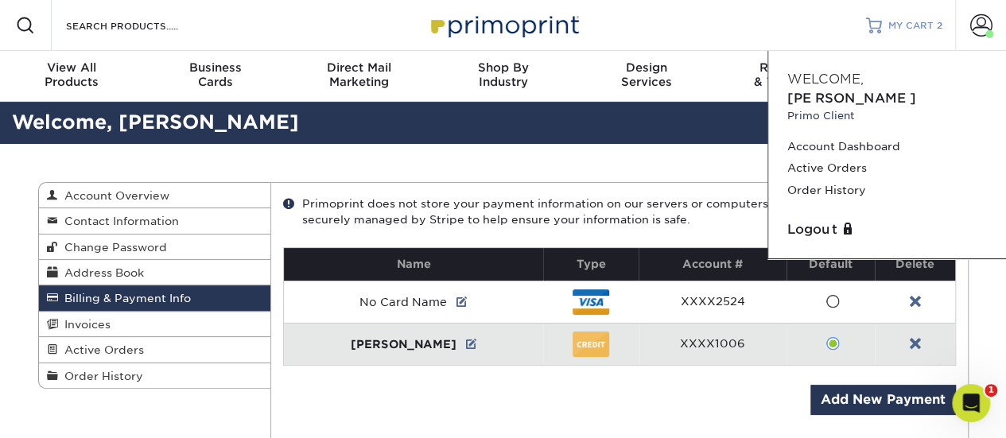
click at [910, 26] on span "MY CART" at bounding box center [910, 26] width 45 height 14
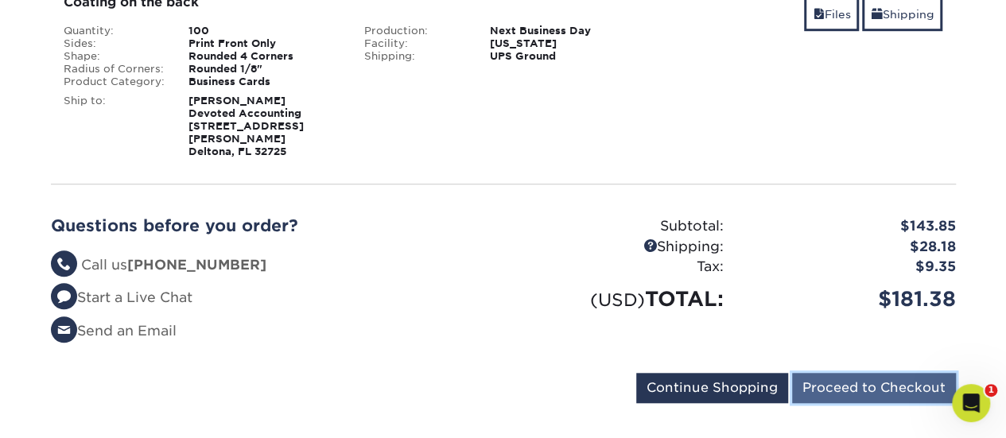
click at [861, 373] on input "Proceed to Checkout" at bounding box center [874, 388] width 164 height 30
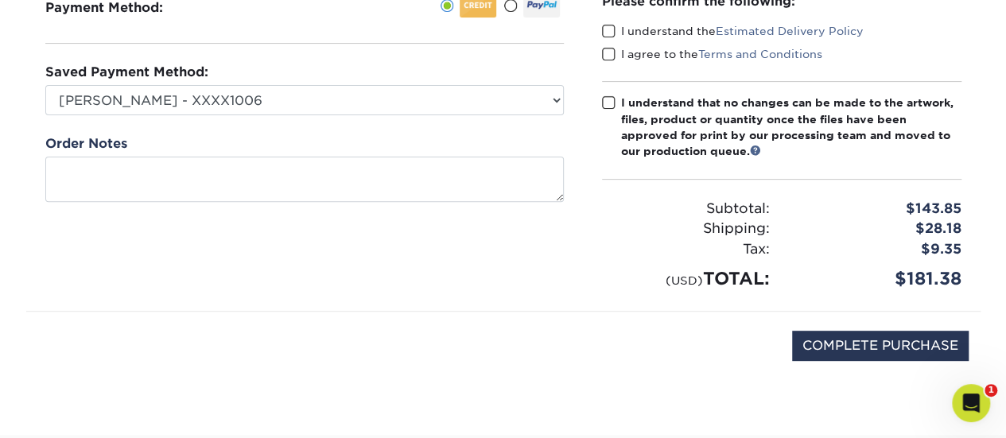
scroll to position [398, 0]
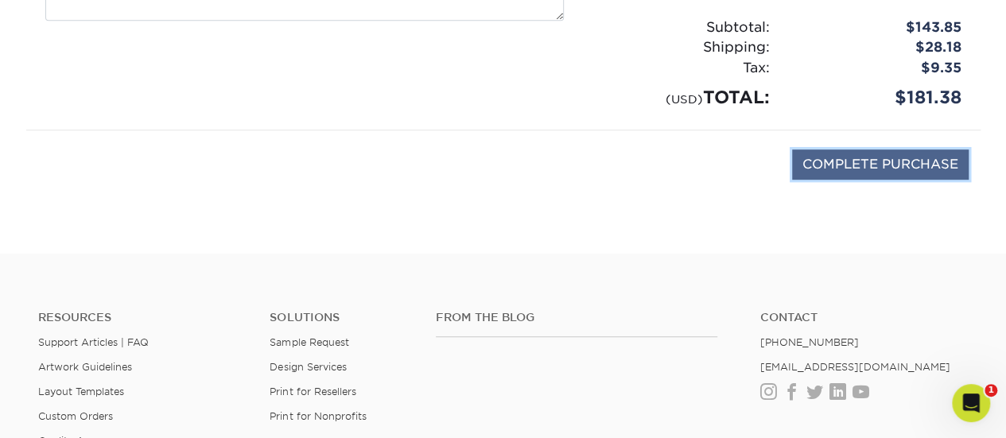
click at [848, 165] on input "COMPLETE PURCHASE" at bounding box center [880, 165] width 177 height 30
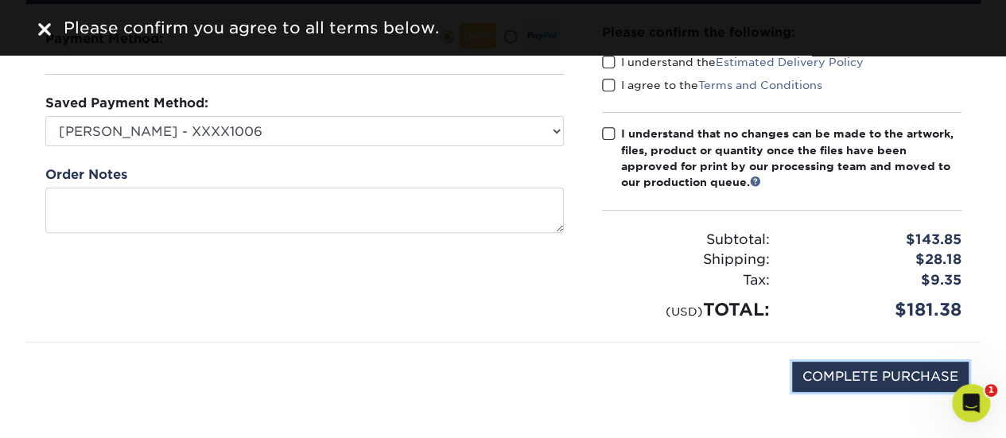
scroll to position [0, 0]
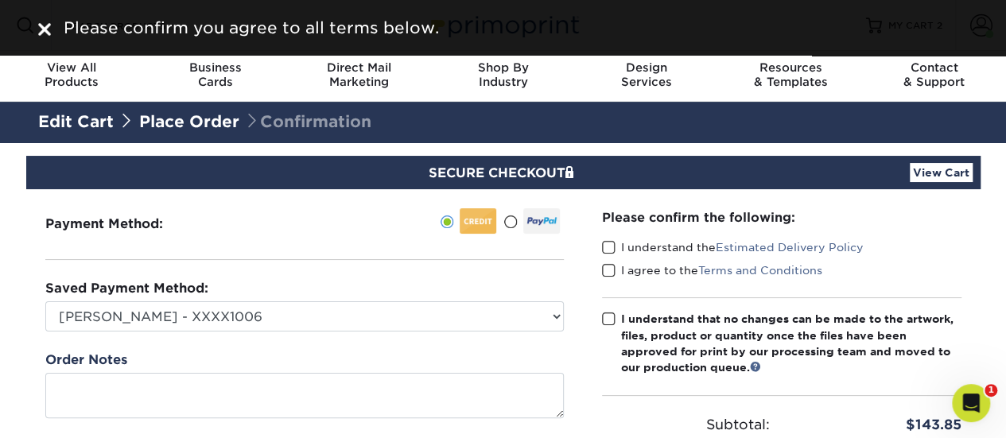
click at [616, 251] on label "I understand the Estimated Delivery Policy" at bounding box center [733, 247] width 262 height 16
click at [0, 0] on input "I understand the Estimated Delivery Policy" at bounding box center [0, 0] width 0 height 0
click at [610, 272] on span at bounding box center [609, 270] width 14 height 15
click at [0, 0] on input "I agree to the Terms and Conditions" at bounding box center [0, 0] width 0 height 0
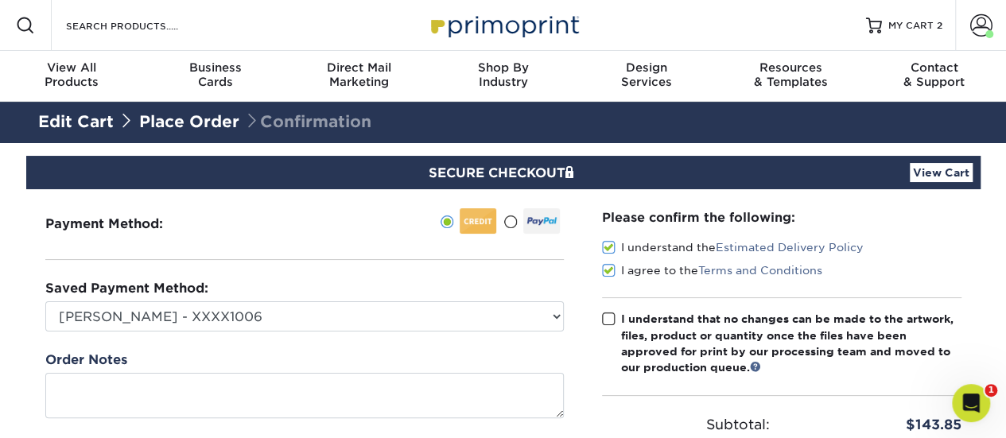
click at [606, 316] on span at bounding box center [609, 319] width 14 height 15
click at [0, 0] on input "I understand that no changes can be made to the artwork, files, product or quan…" at bounding box center [0, 0] width 0 height 0
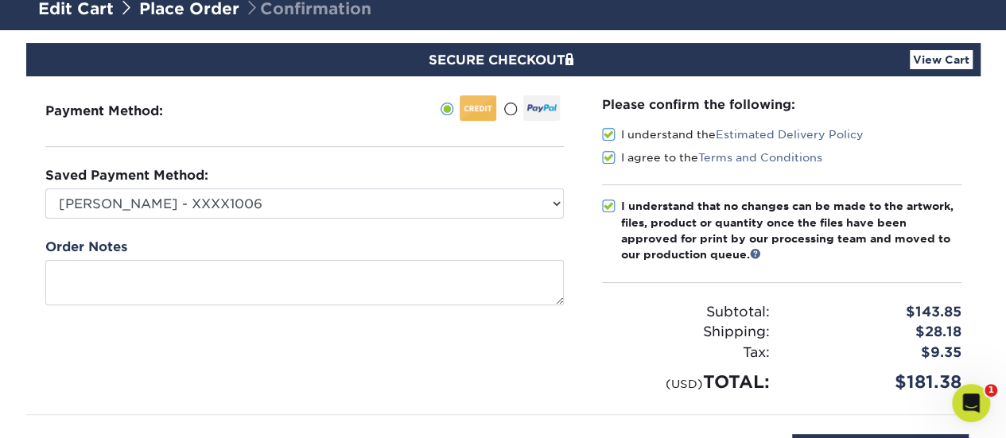
scroll to position [398, 0]
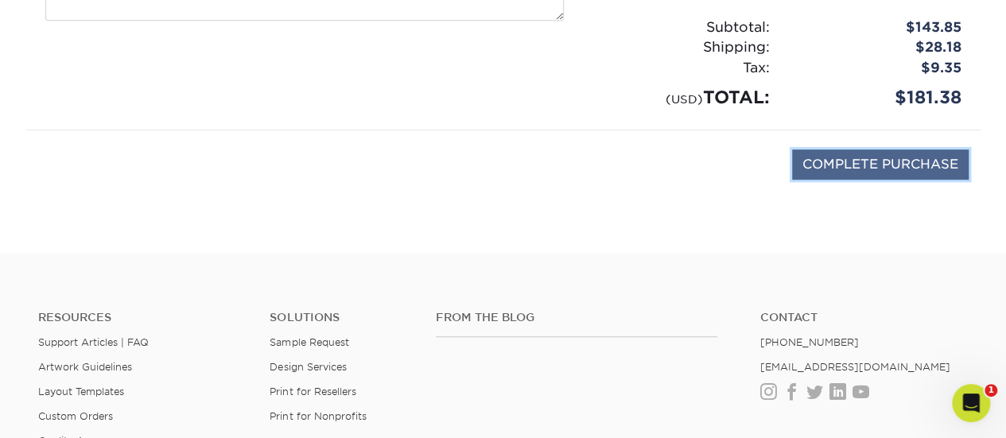
click at [844, 171] on input "COMPLETE PURCHASE" at bounding box center [880, 165] width 177 height 30
type input "PROCESSING, PLEASE WAIT..."
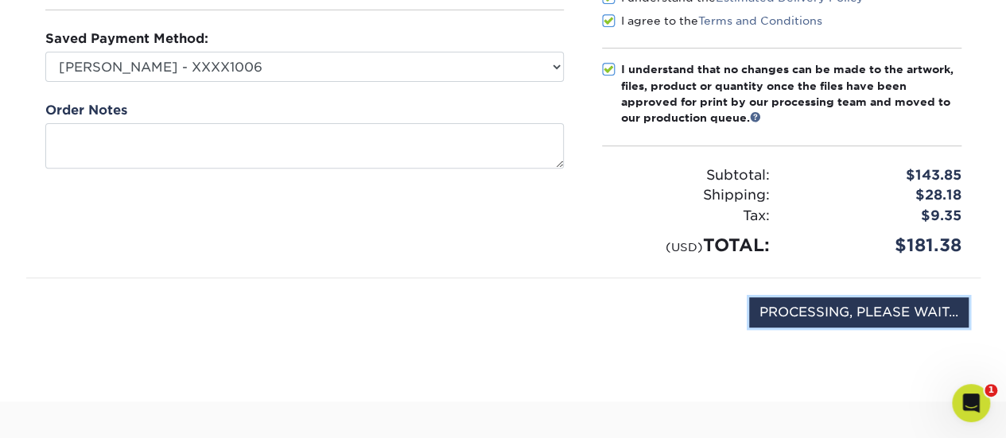
scroll to position [80, 0]
